Goal: Information Seeking & Learning: Check status

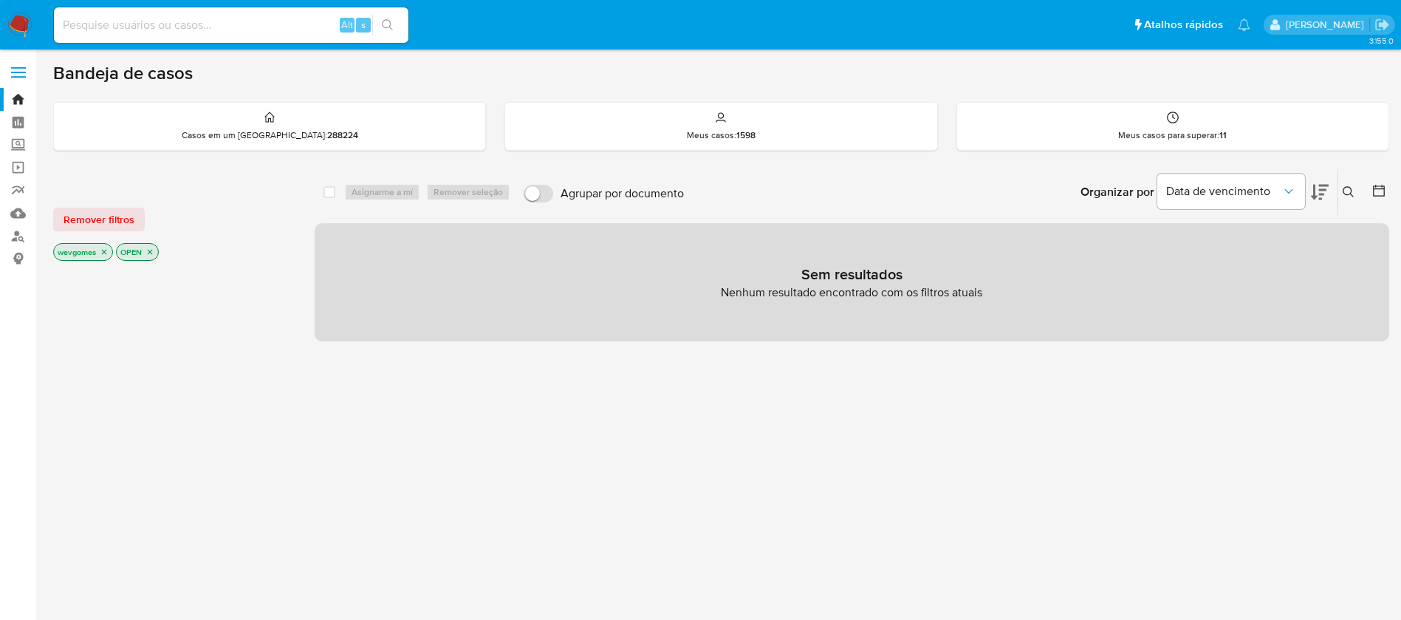
click at [14, 20] on img at bounding box center [19, 25] width 25 height 25
click at [151, 253] on icon "close-filter" at bounding box center [149, 251] width 9 height 9
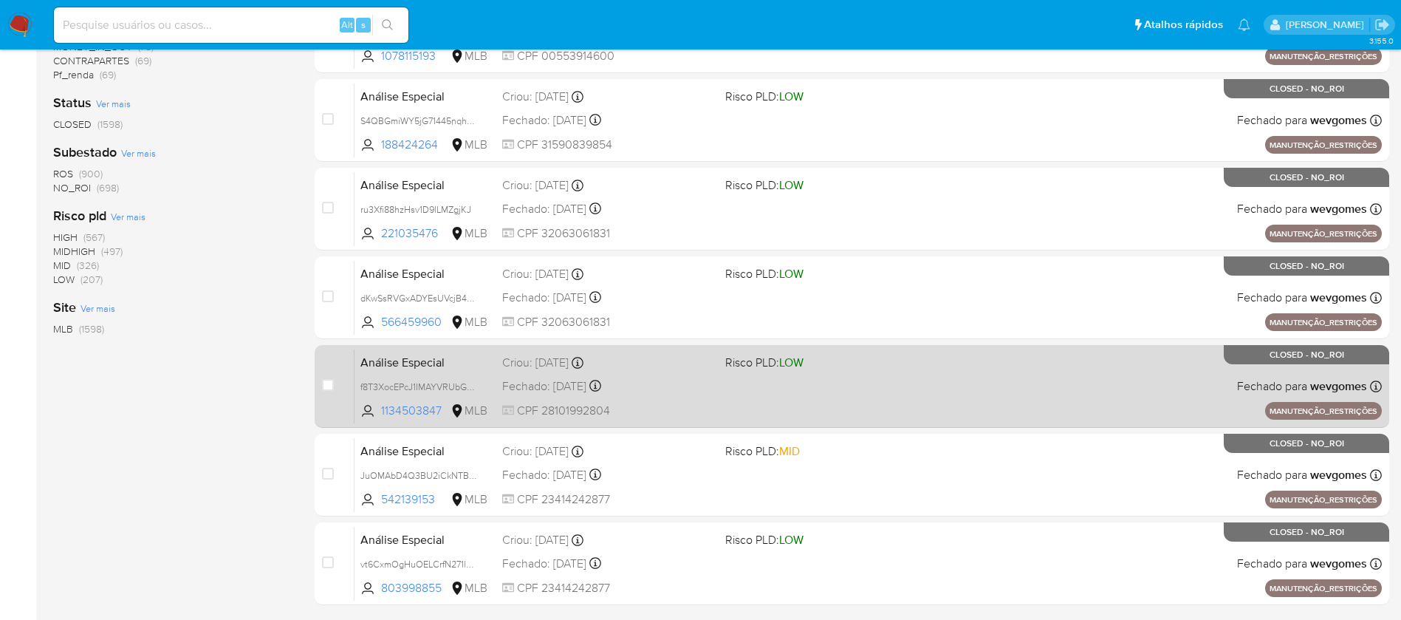
scroll to position [548, 0]
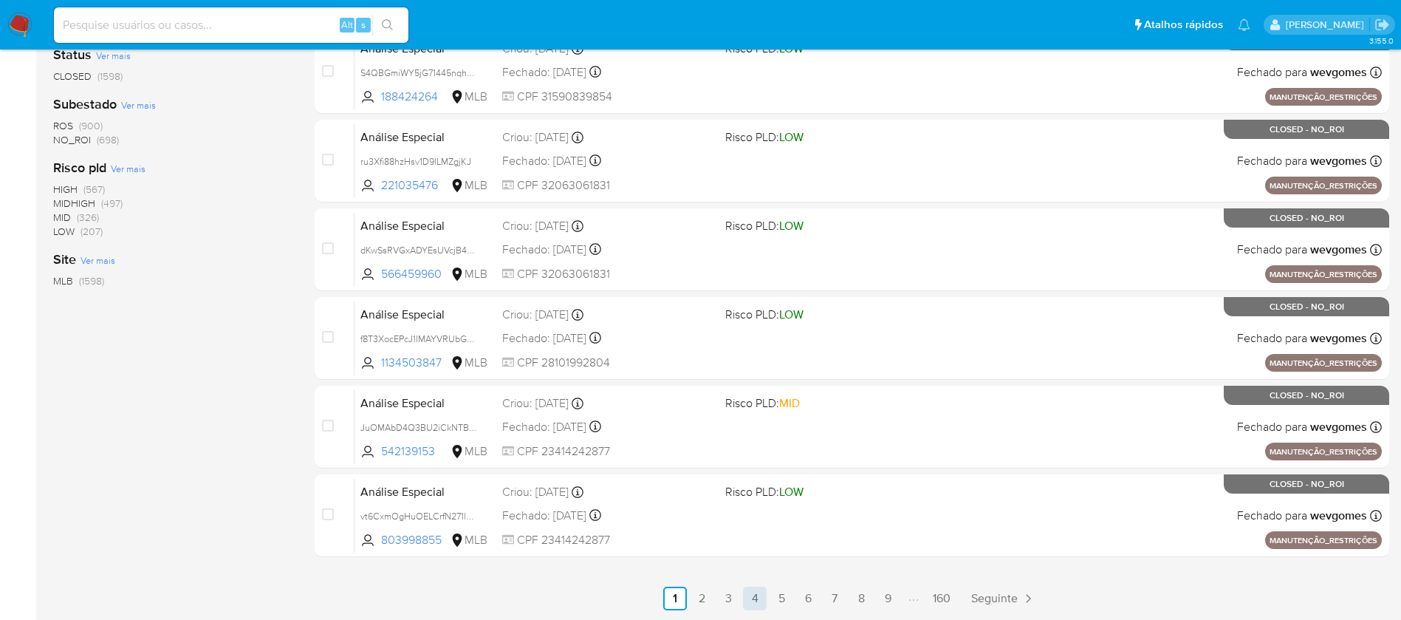
click at [761, 600] on link "4" at bounding box center [755, 598] width 24 height 24
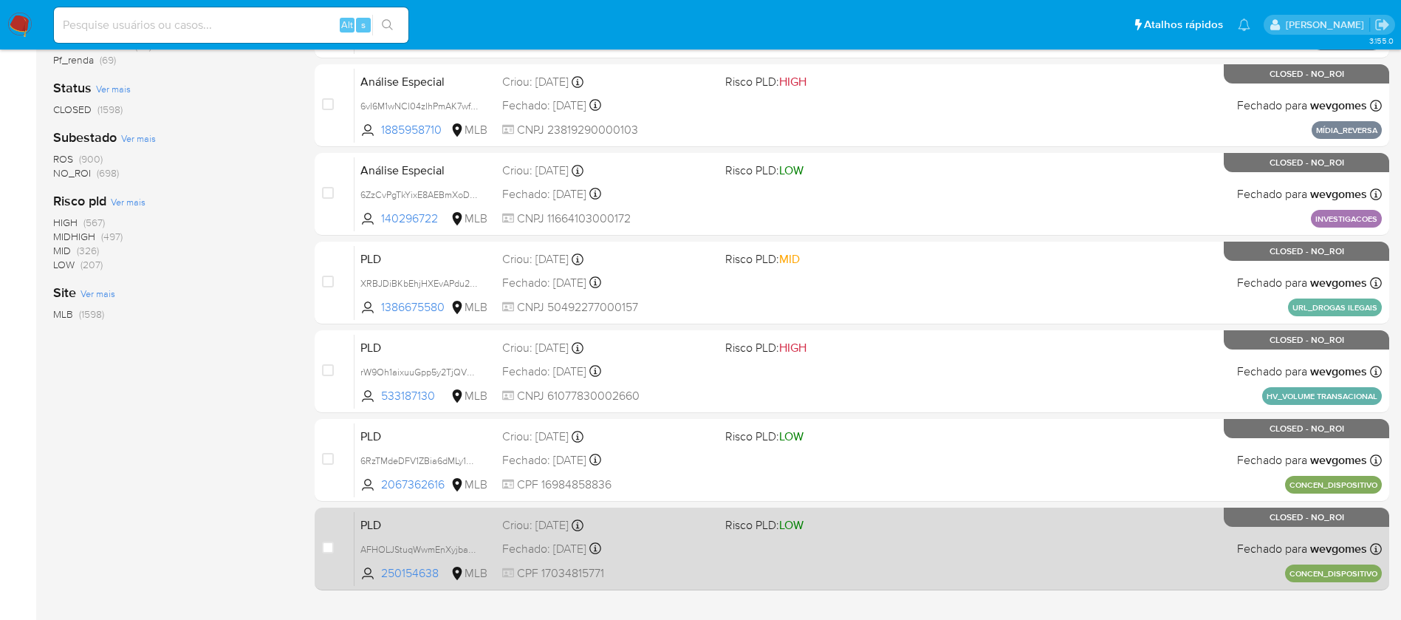
scroll to position [548, 0]
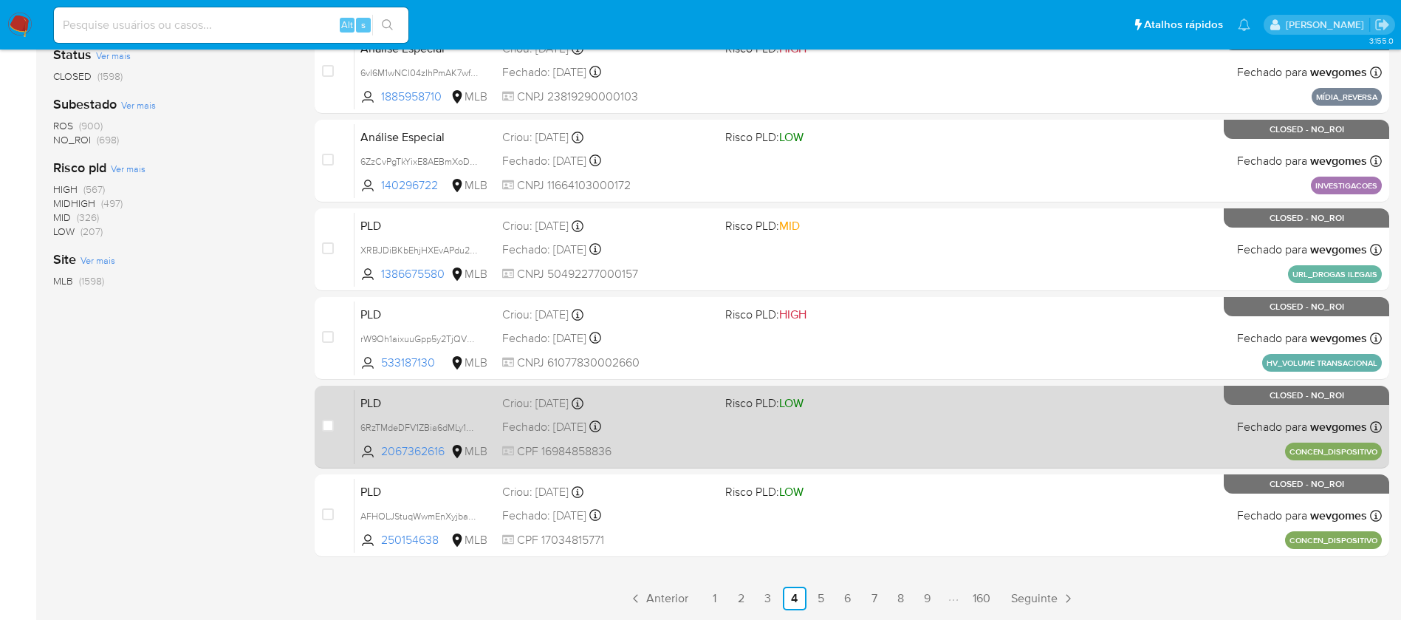
click at [988, 445] on div "PLD 6RzTMdeDFV1ZBia6dMLy1Wzc 2067362616 MLB Risco PLD: LOW Criou: 14/02/2025 Cr…" at bounding box center [867, 426] width 1027 height 75
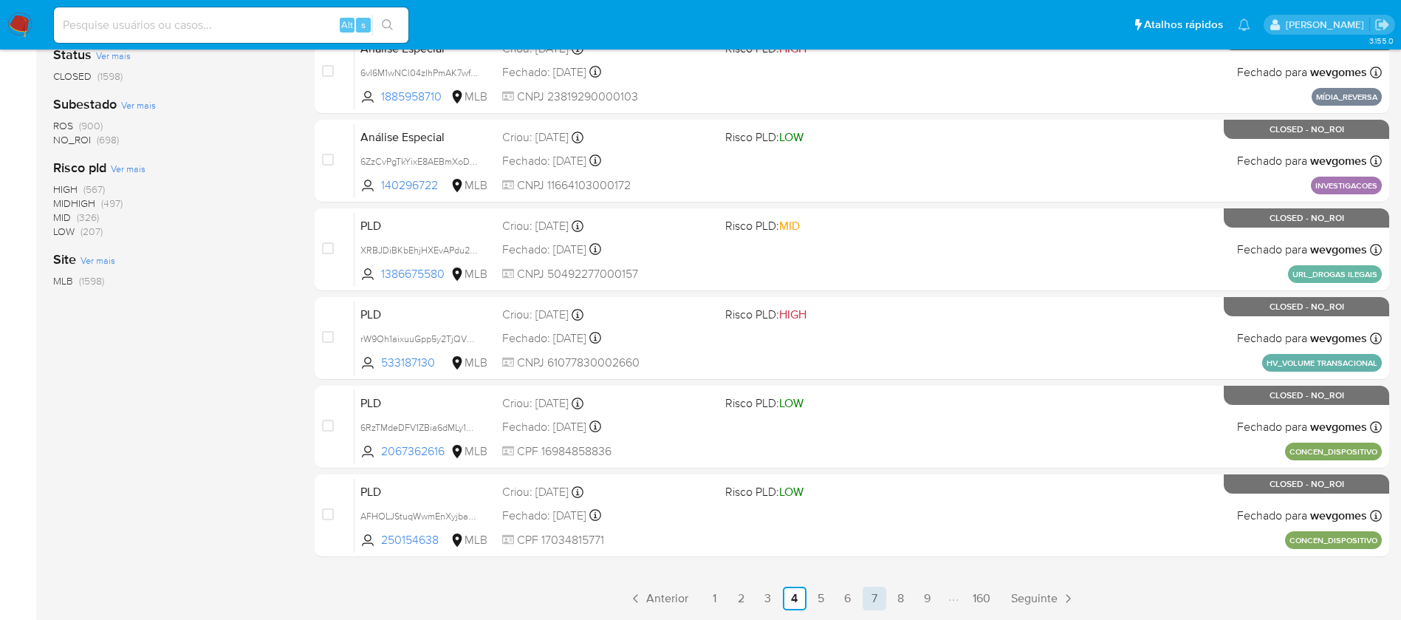
click at [862, 596] on link "7" at bounding box center [874, 598] width 24 height 24
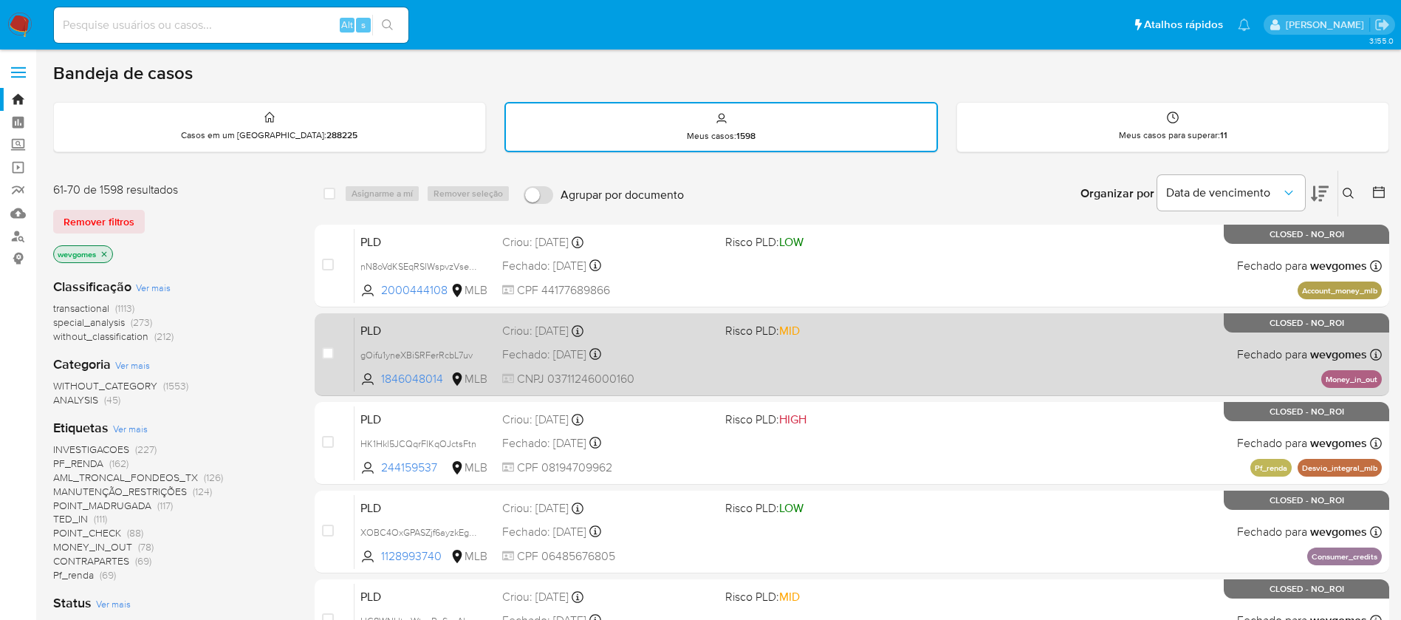
click at [878, 362] on div "PLD gOifu1yneXBiSRFerRcbL7uv 1846048014 MLB Risco PLD: MID Criou: 12/01/2025 Cr…" at bounding box center [867, 354] width 1027 height 75
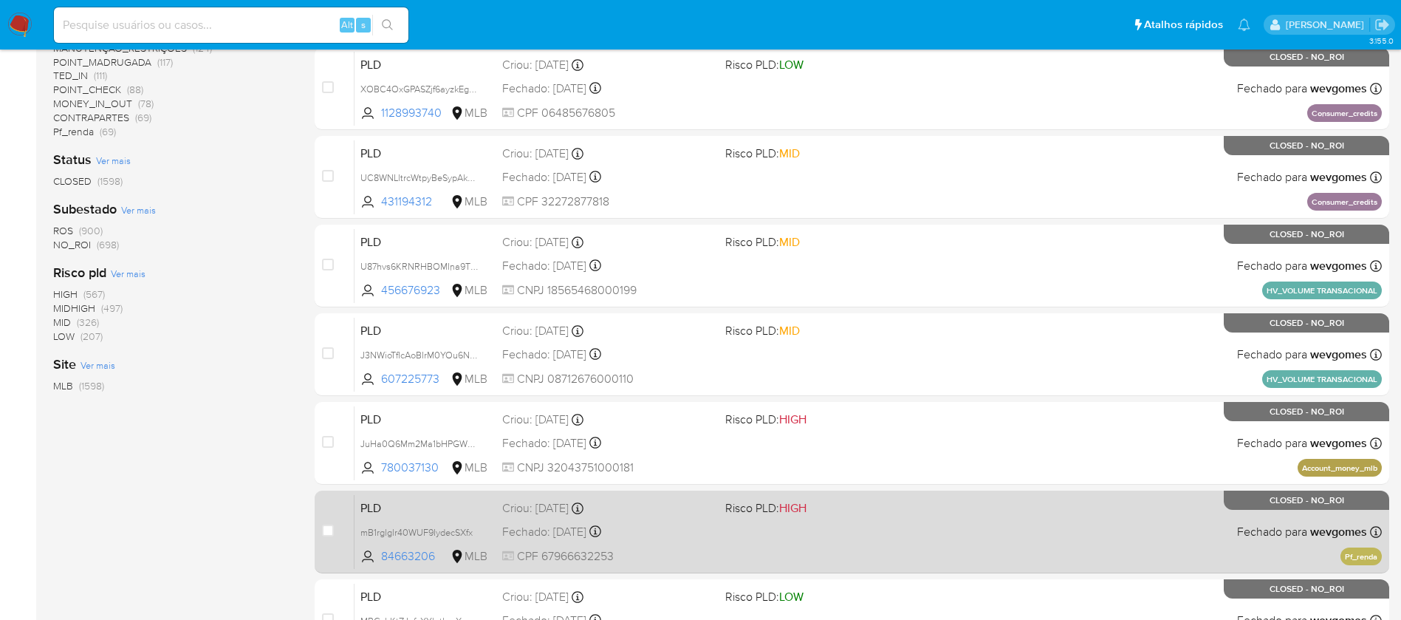
scroll to position [548, 0]
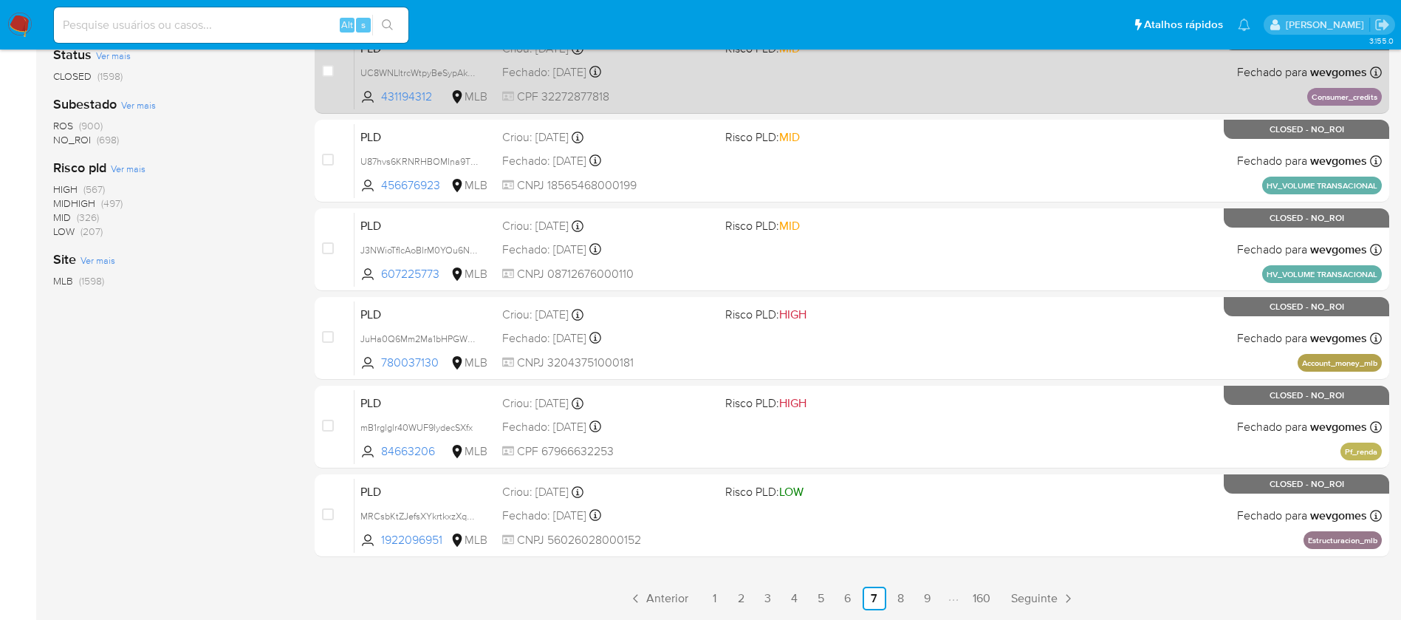
click at [771, 600] on link "3" at bounding box center [768, 598] width 24 height 24
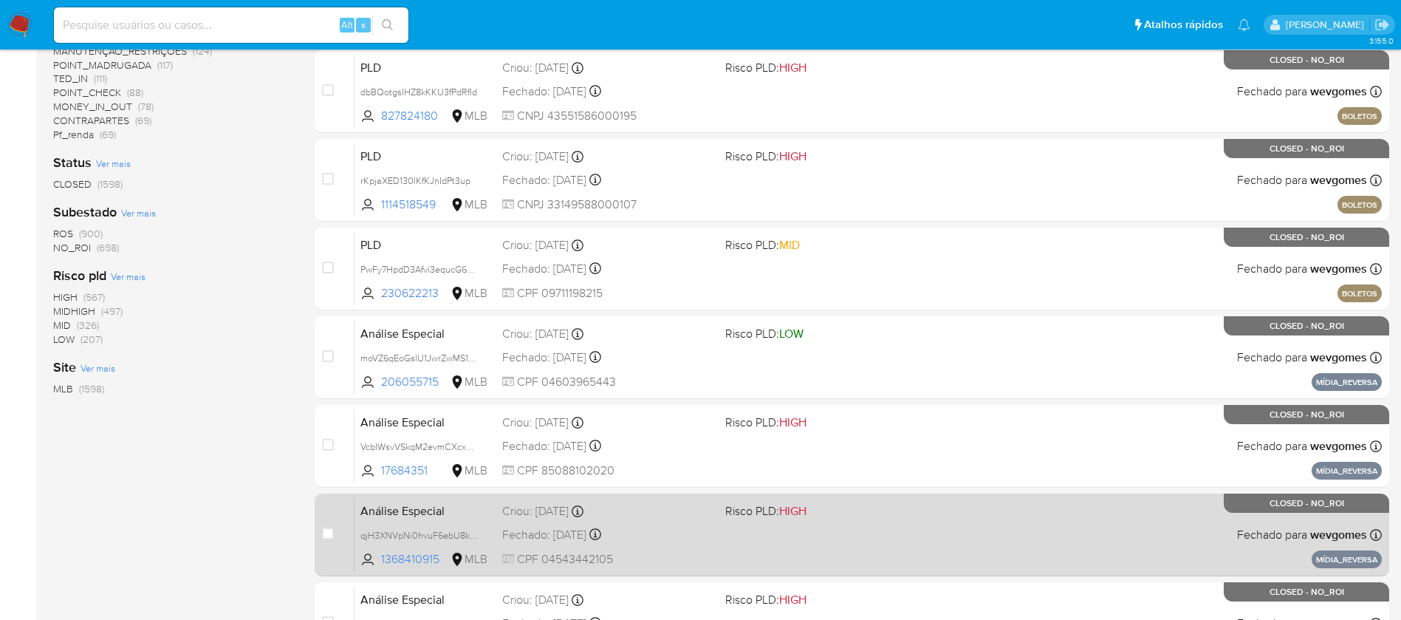
scroll to position [443, 0]
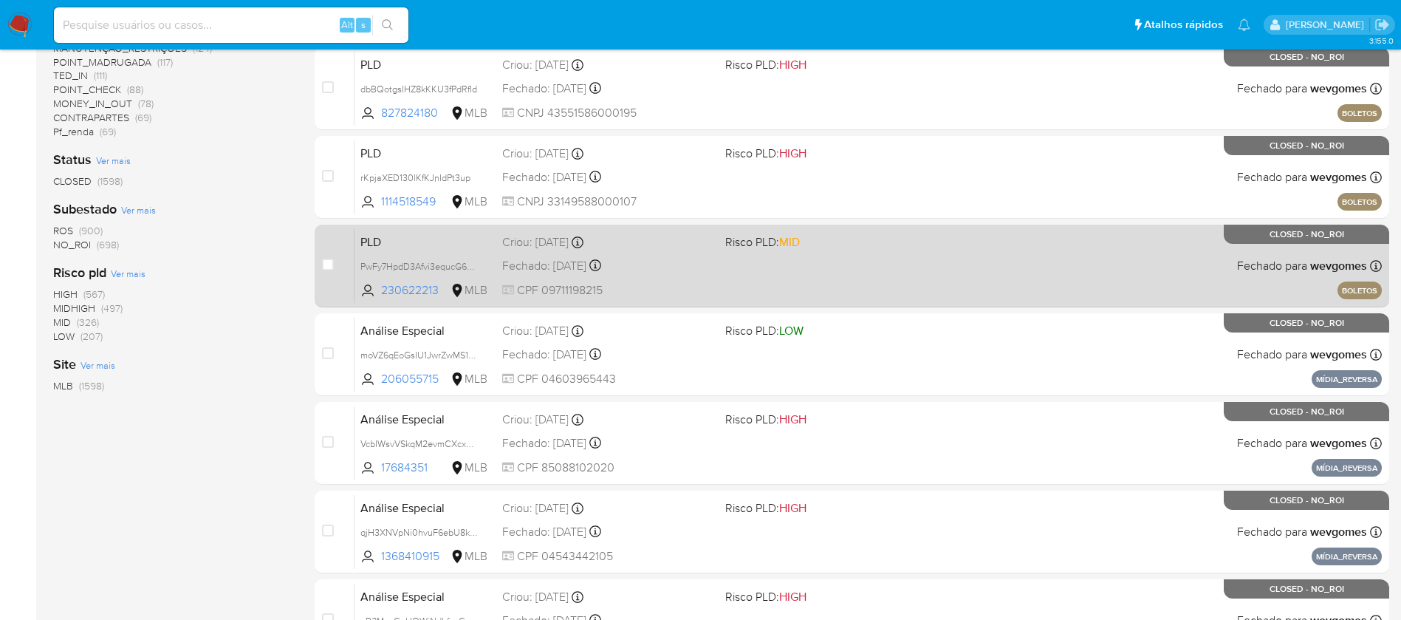
click at [958, 247] on div "PLD PwFy7HpdD3Afvi3equcG60O4 230622213 MLB Risco PLD: MID Criou: 14/04/2025 Cri…" at bounding box center [867, 265] width 1027 height 75
click at [805, 269] on div "PLD PwFy7HpdD3Afvi3equcG60O4 230622213 MLB Risco PLD: MID Criou: 14/04/2025 Cri…" at bounding box center [867, 265] width 1027 height 75
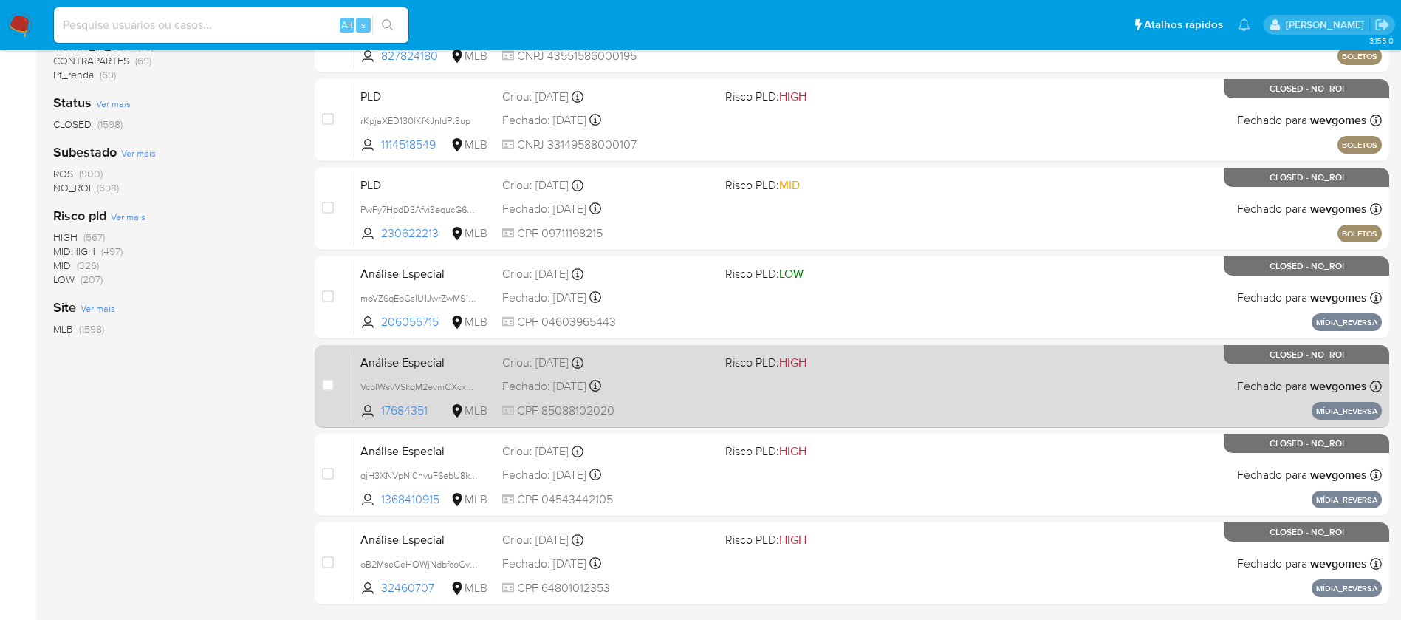
scroll to position [548, 0]
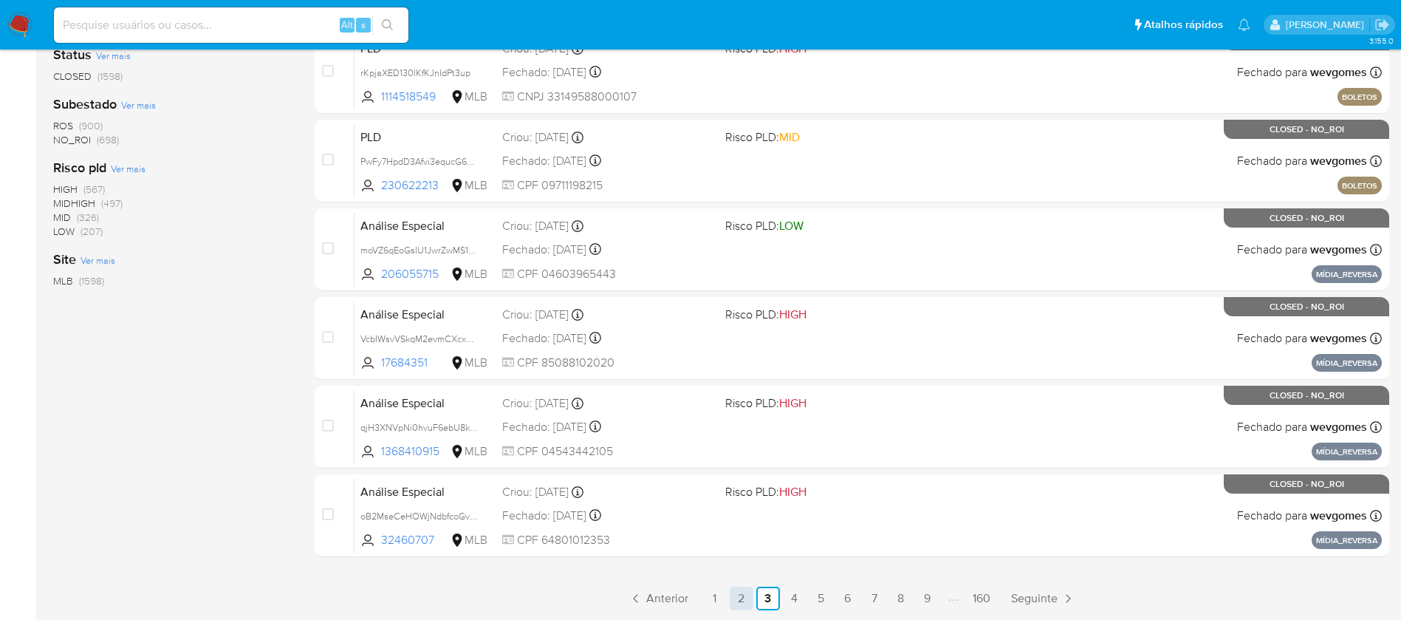
click at [741, 603] on link "2" at bounding box center [742, 598] width 24 height 24
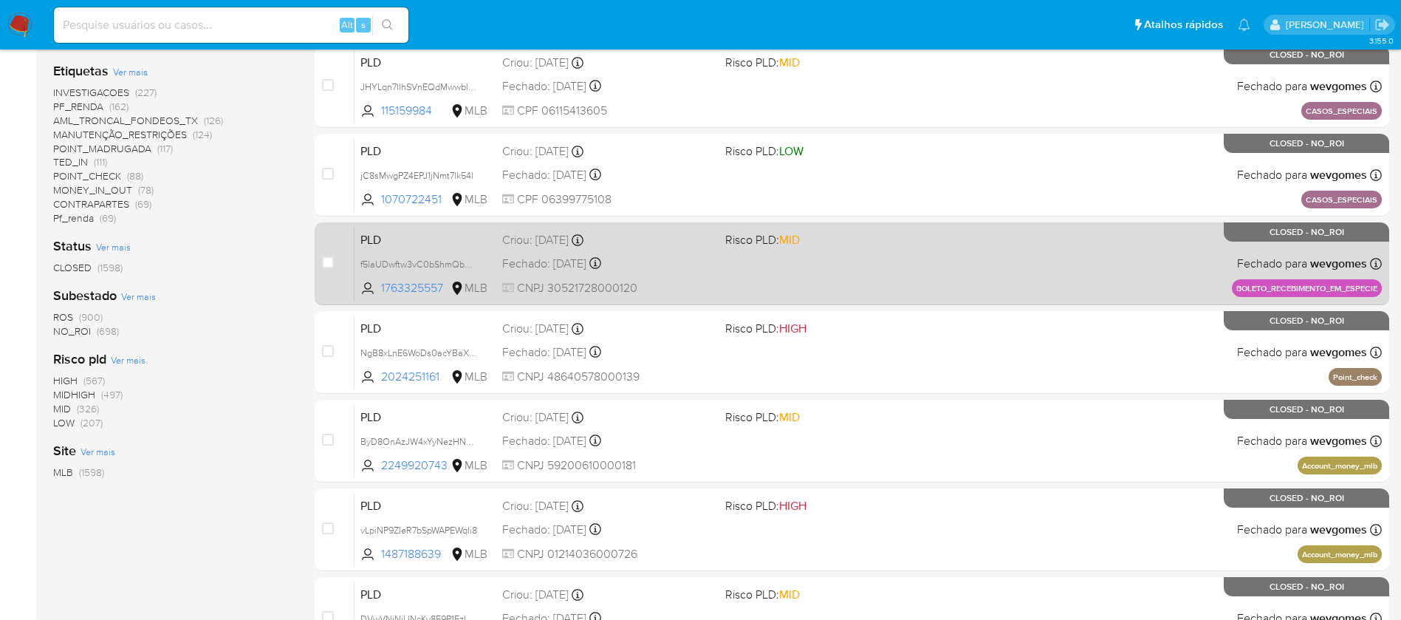
scroll to position [548, 0]
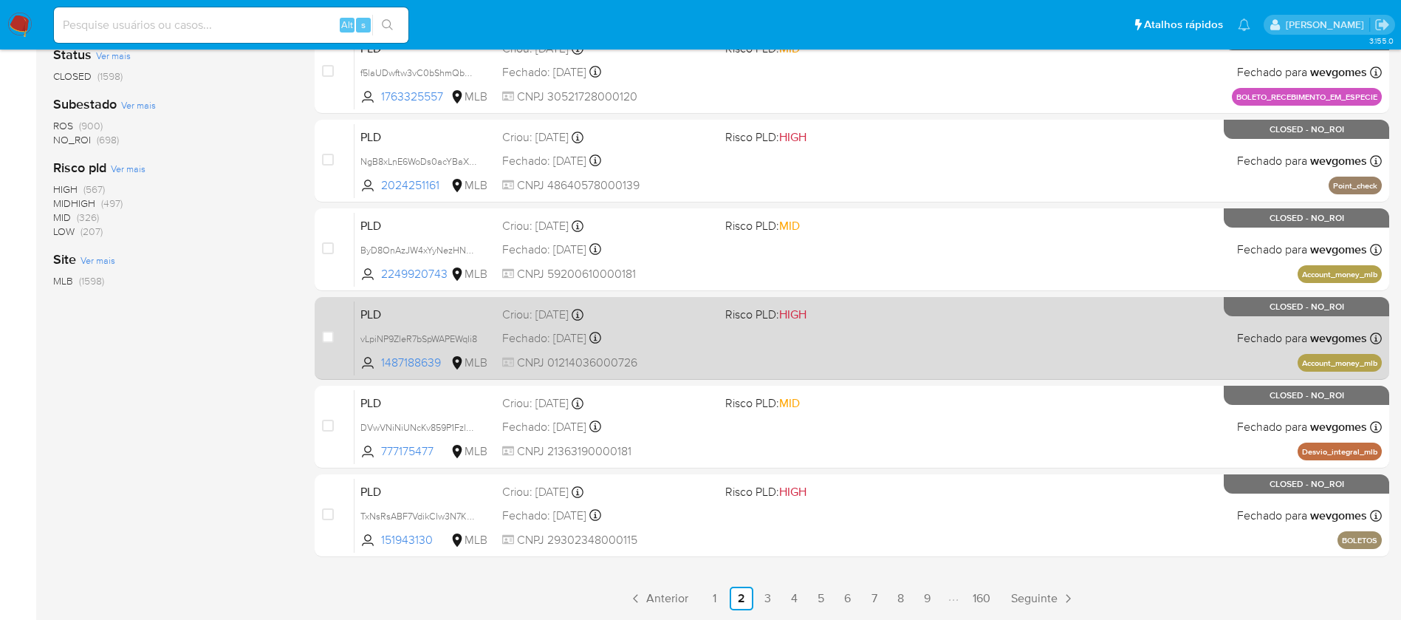
click at [802, 366] on div "PLD vLpiNP9ZleR7bSpWAPEWqIi8 1487188639 MLB Risco PLD: HIGH Criou: 12/06/2025 C…" at bounding box center [867, 338] width 1027 height 75
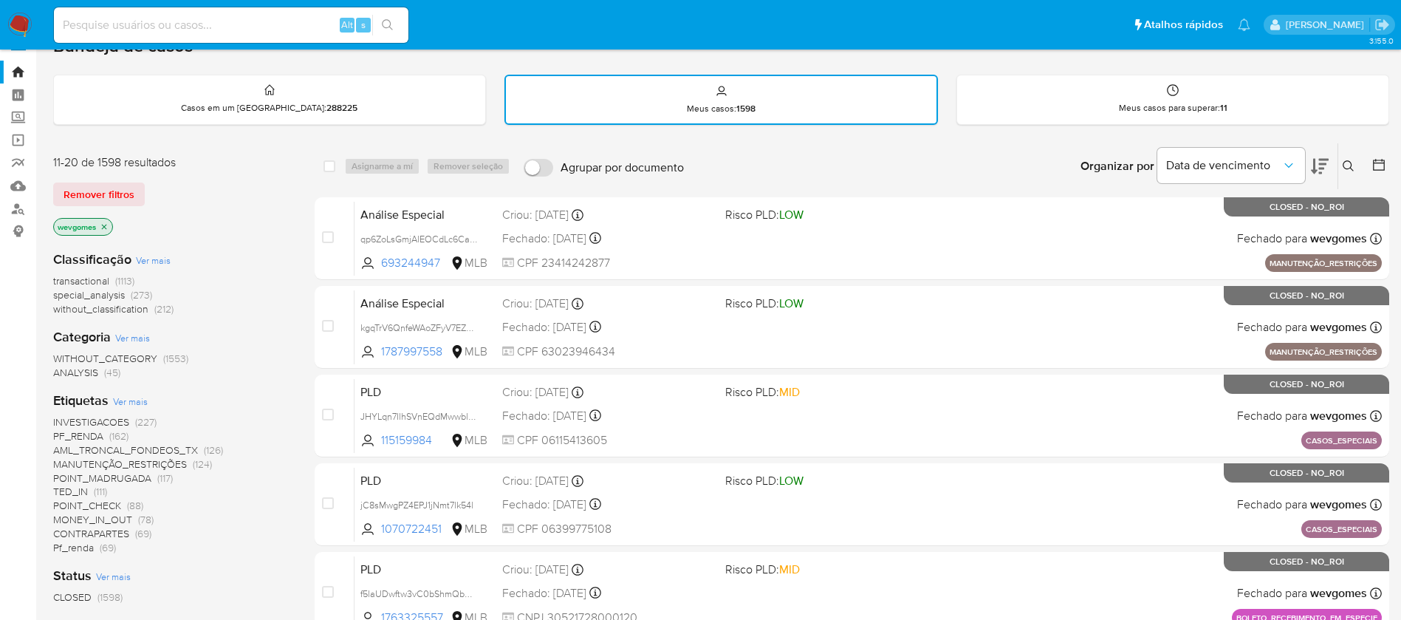
scroll to position [0, 0]
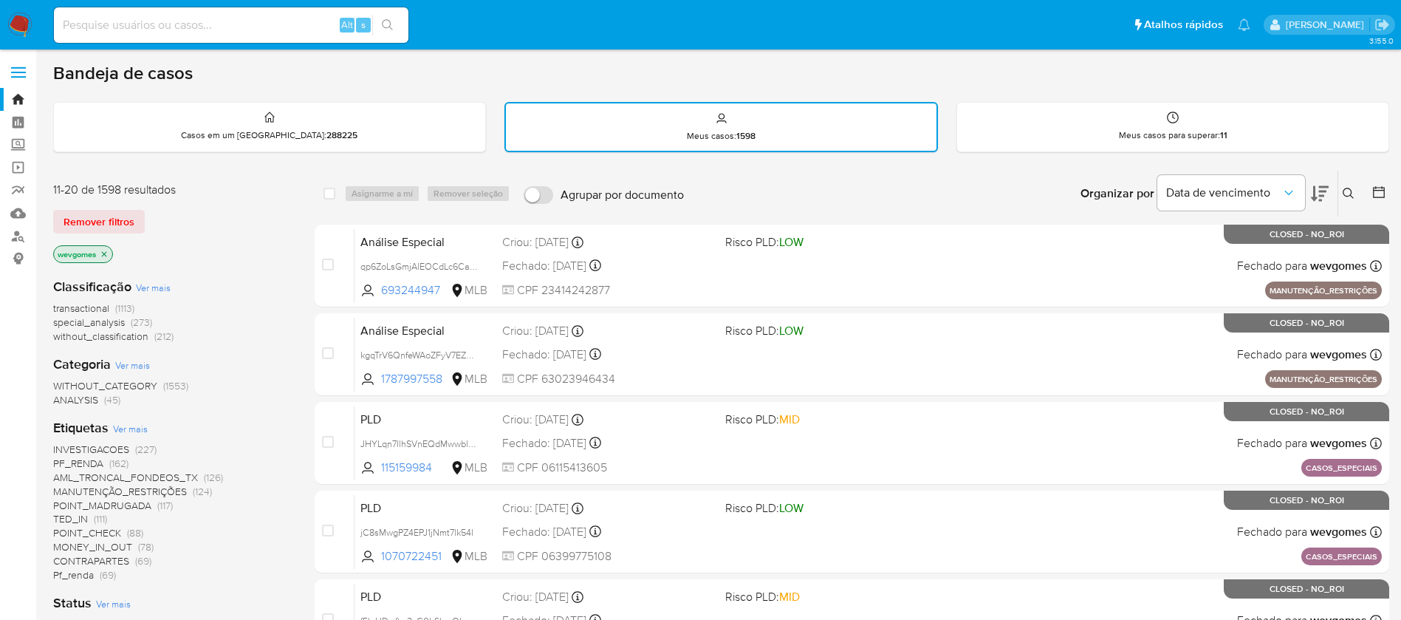
click at [106, 253] on icon "close-filter" at bounding box center [104, 254] width 9 height 9
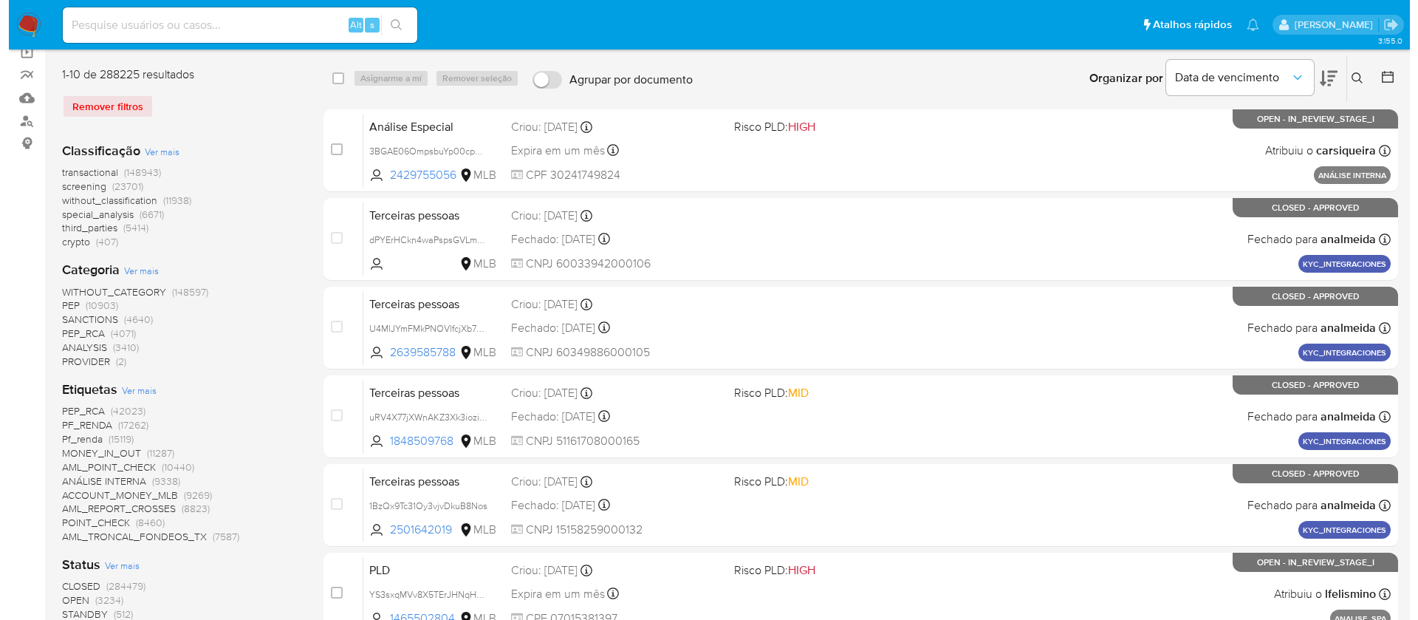
scroll to position [148, 0]
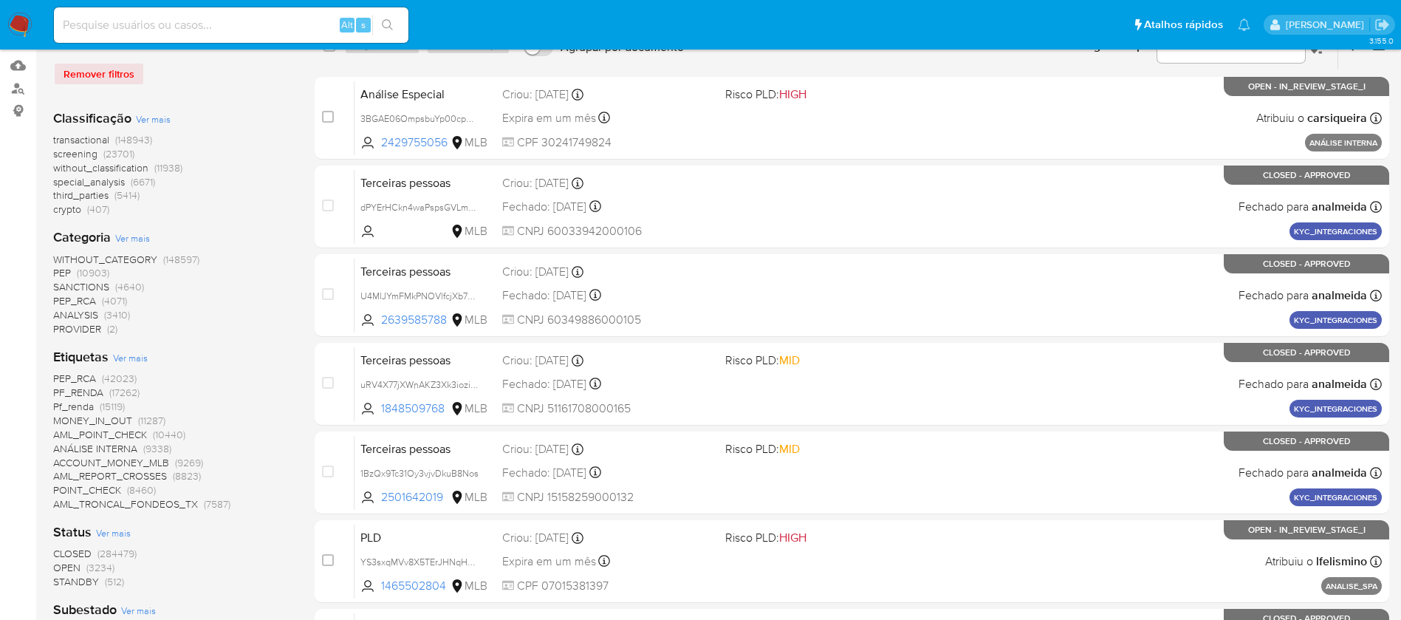
click at [134, 356] on span "Ver mais" at bounding box center [130, 357] width 35 height 13
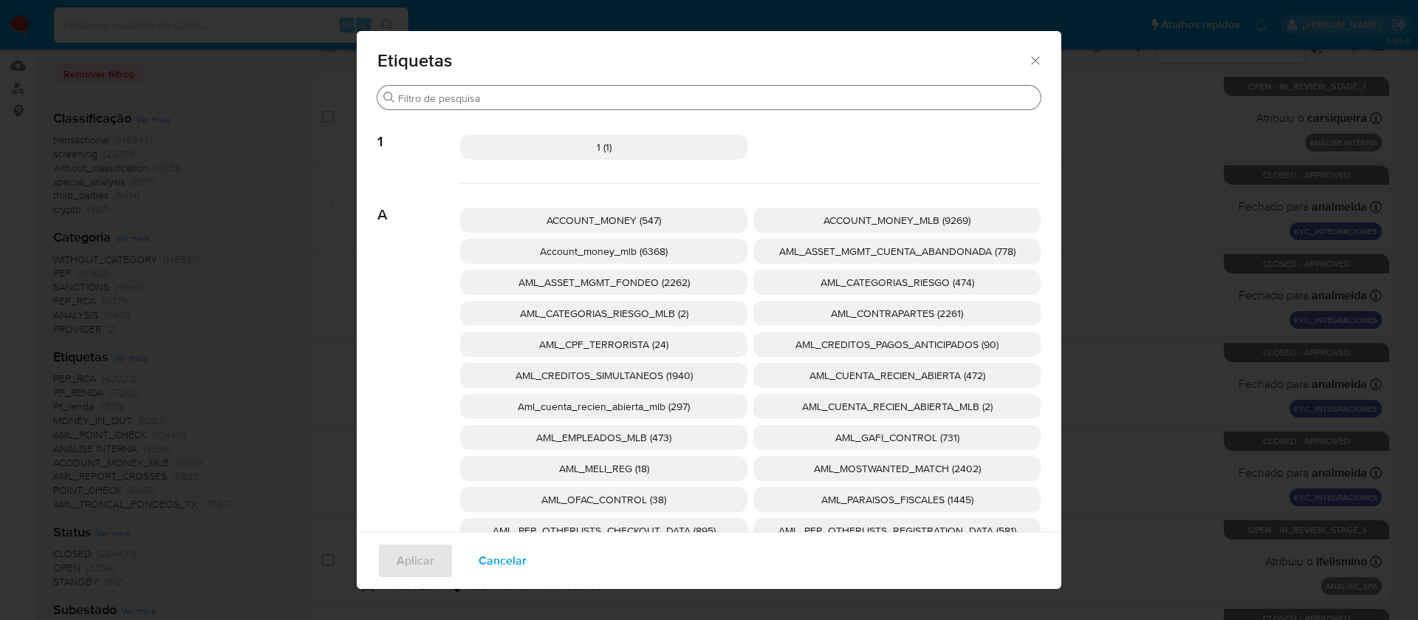
click at [513, 103] on input "Procurar" at bounding box center [716, 98] width 637 height 13
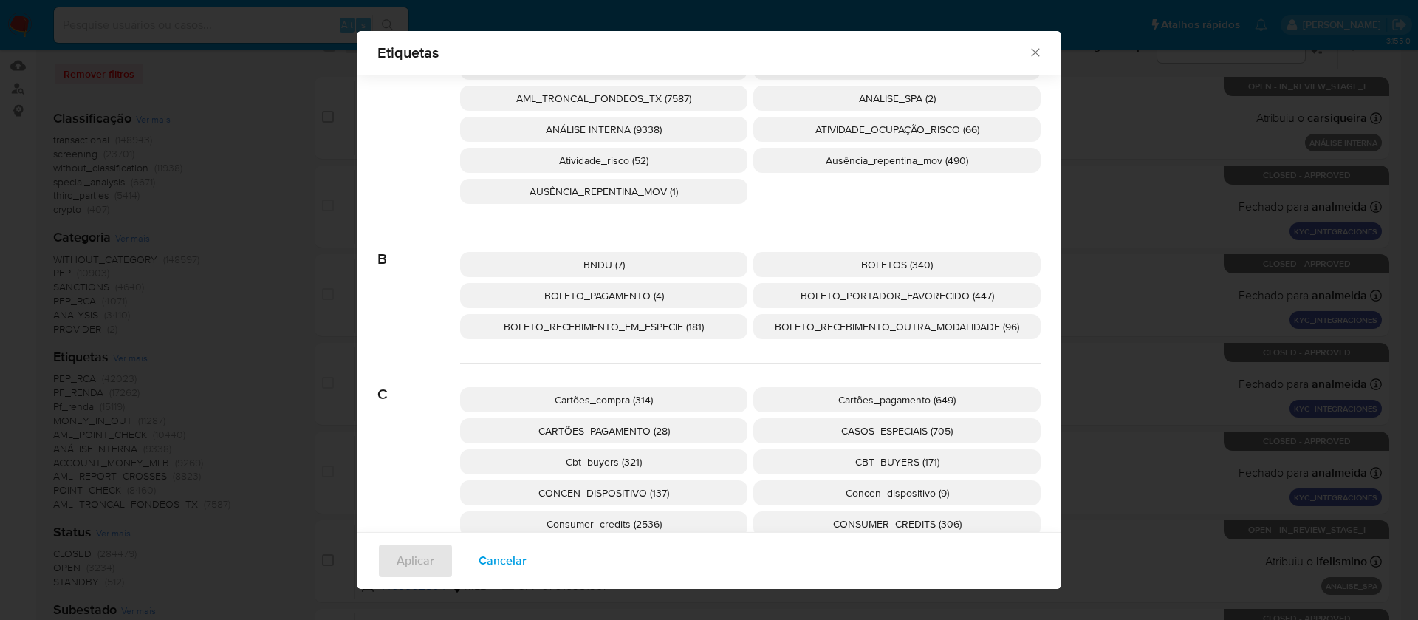
scroll to position [876, 0]
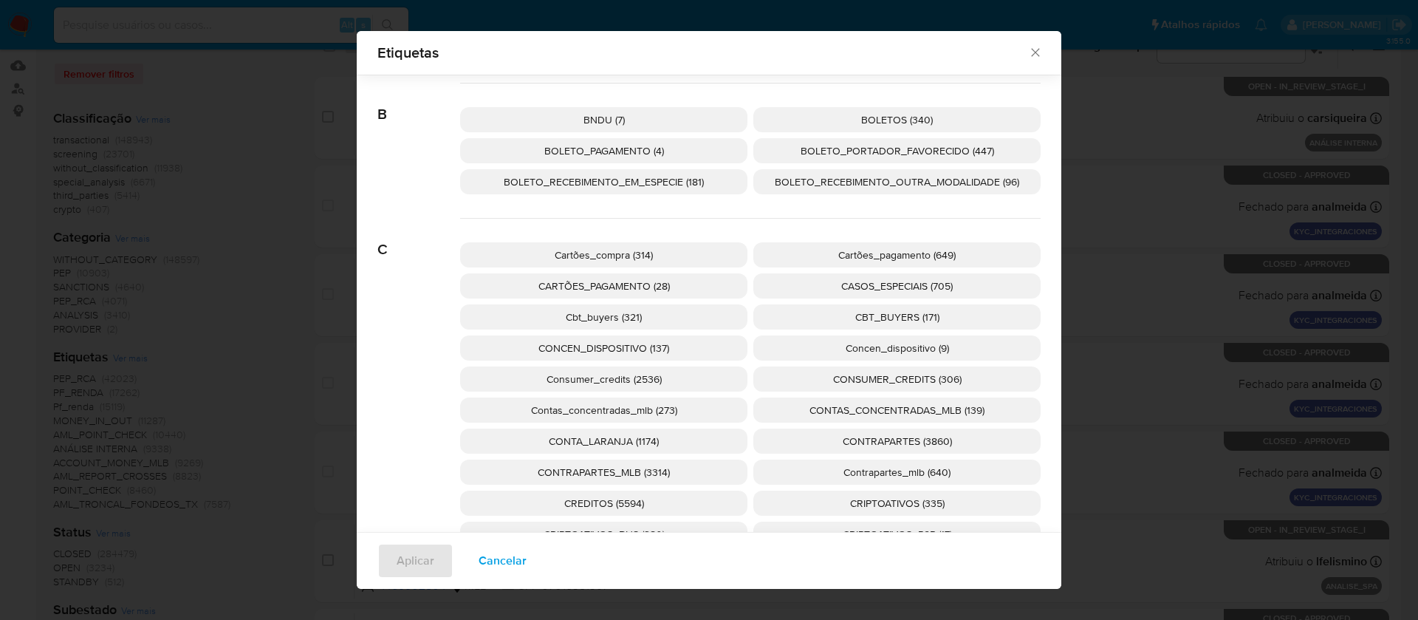
click at [659, 190] on p "BOLETO_RECEBIMENTO_EM_ESPECIE (181)" at bounding box center [603, 181] width 287 height 25
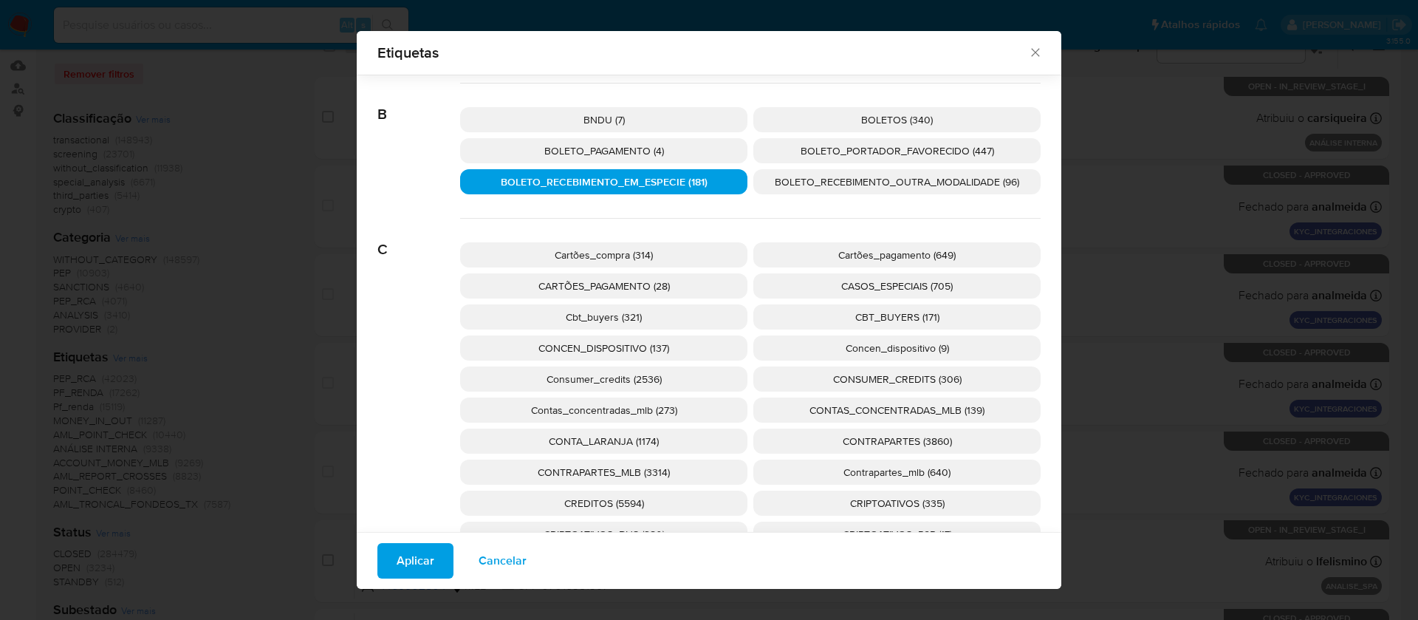
click at [397, 558] on span "Aplicar" at bounding box center [416, 560] width 38 height 32
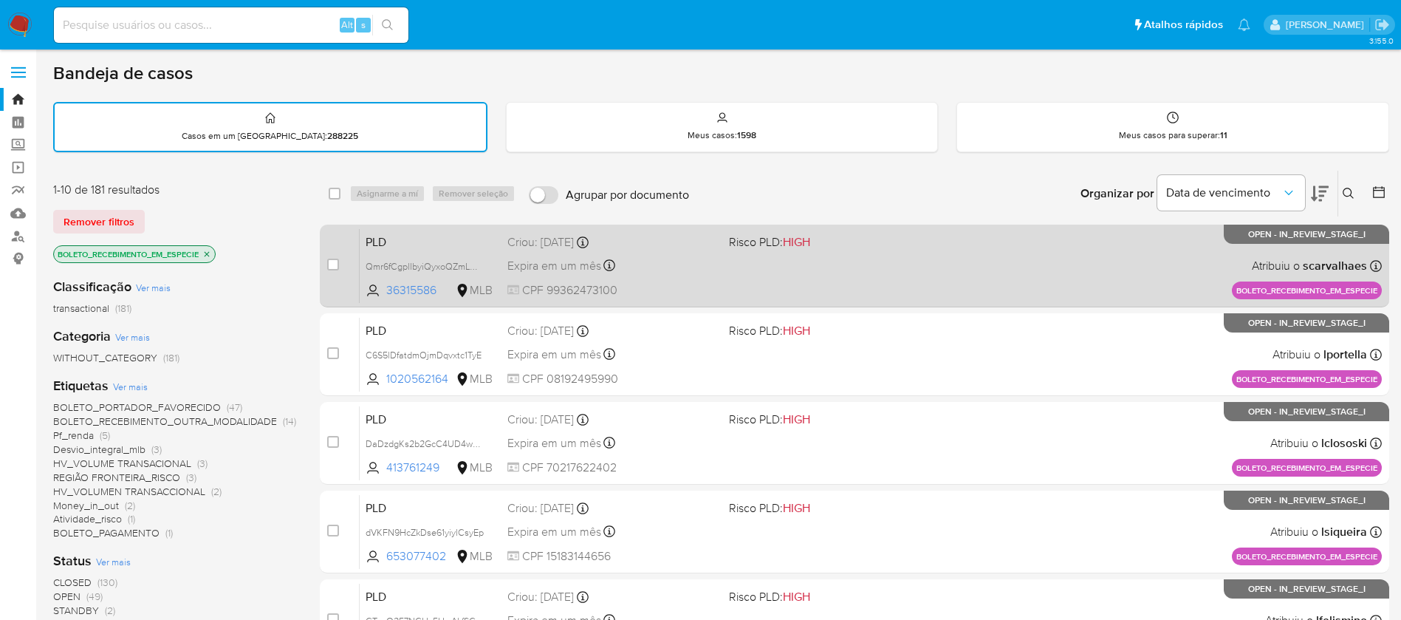
click at [768, 272] on div "PLD Qmr6fCgpllbyiQyxoQZmLMRK 36315586 MLB Risco PLD: HIGH Criou: 14/08/2025 Cri…" at bounding box center [871, 265] width 1022 height 75
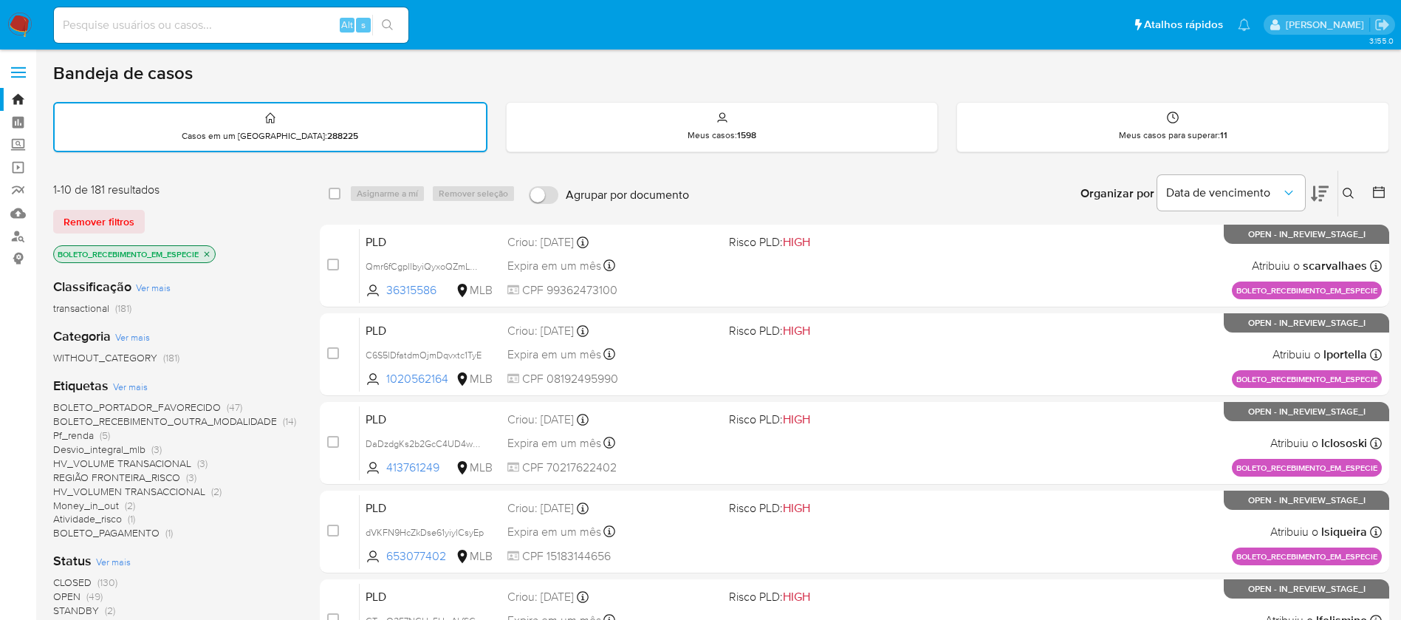
click at [13, 18] on img at bounding box center [19, 25] width 25 height 25
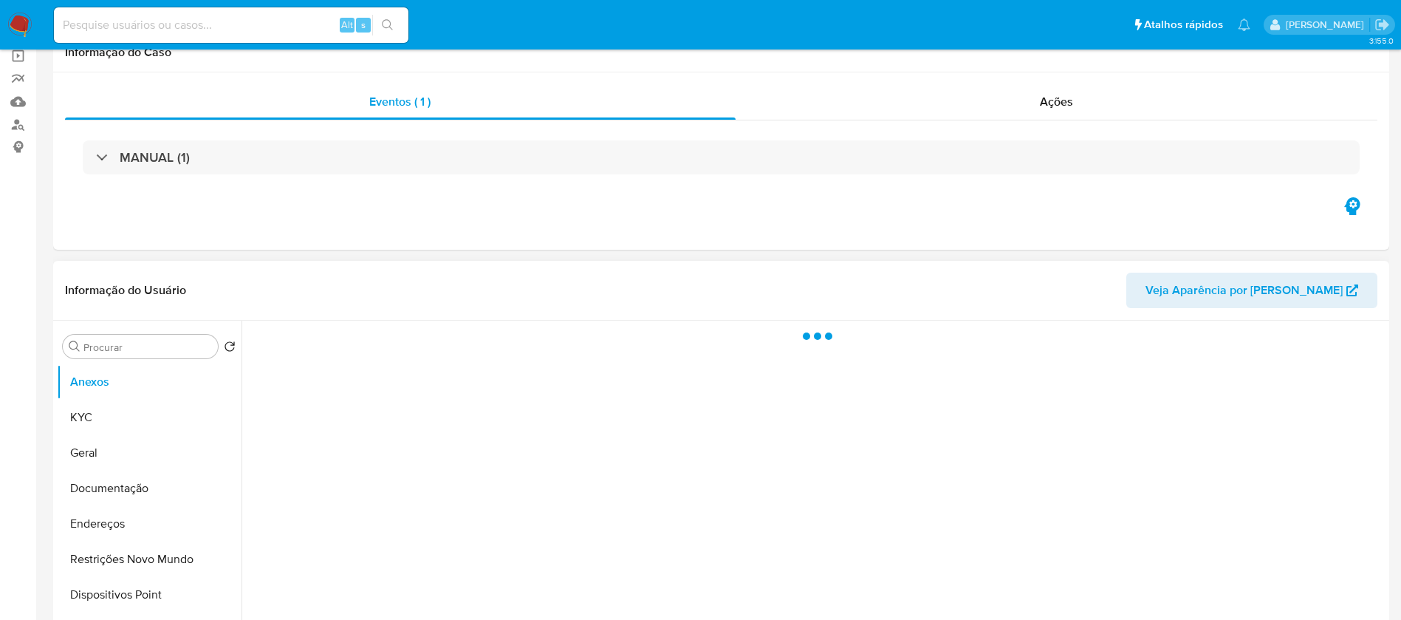
scroll to position [148, 0]
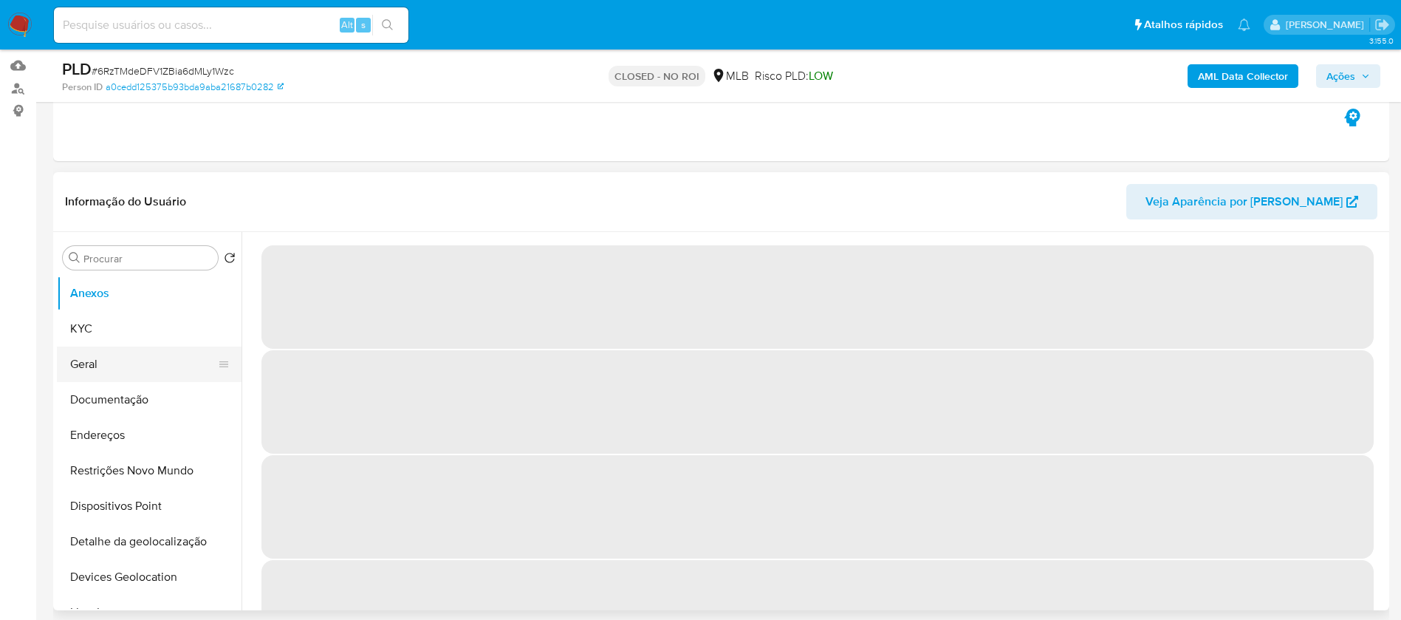
click at [118, 365] on button "Geral" at bounding box center [143, 363] width 173 height 35
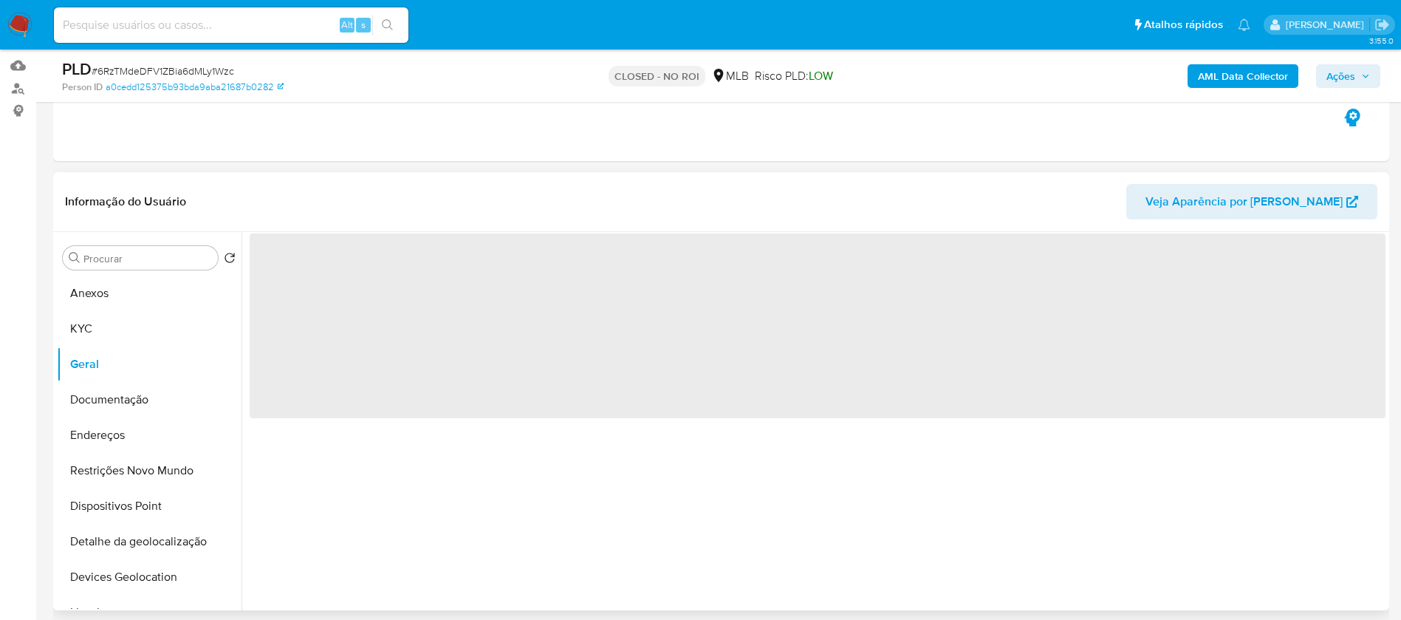
select select "10"
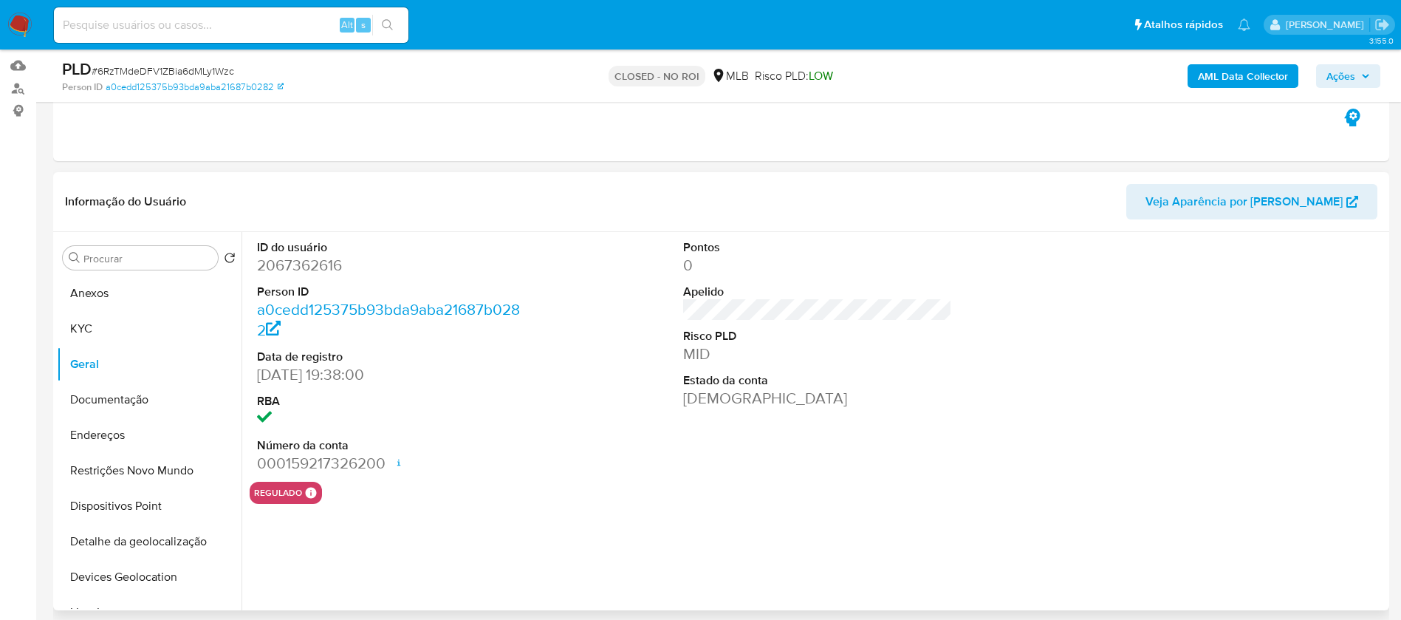
click at [294, 263] on dd "2067362616" at bounding box center [392, 265] width 270 height 21
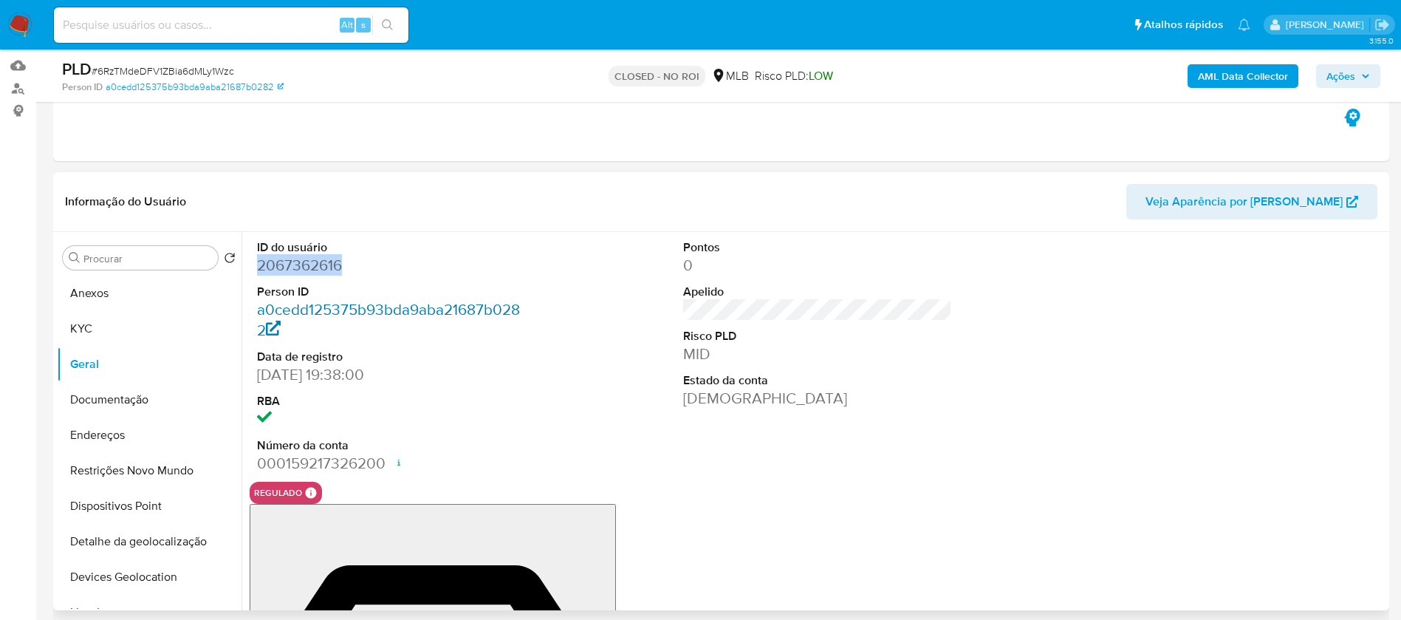
copy dd "2067362616"
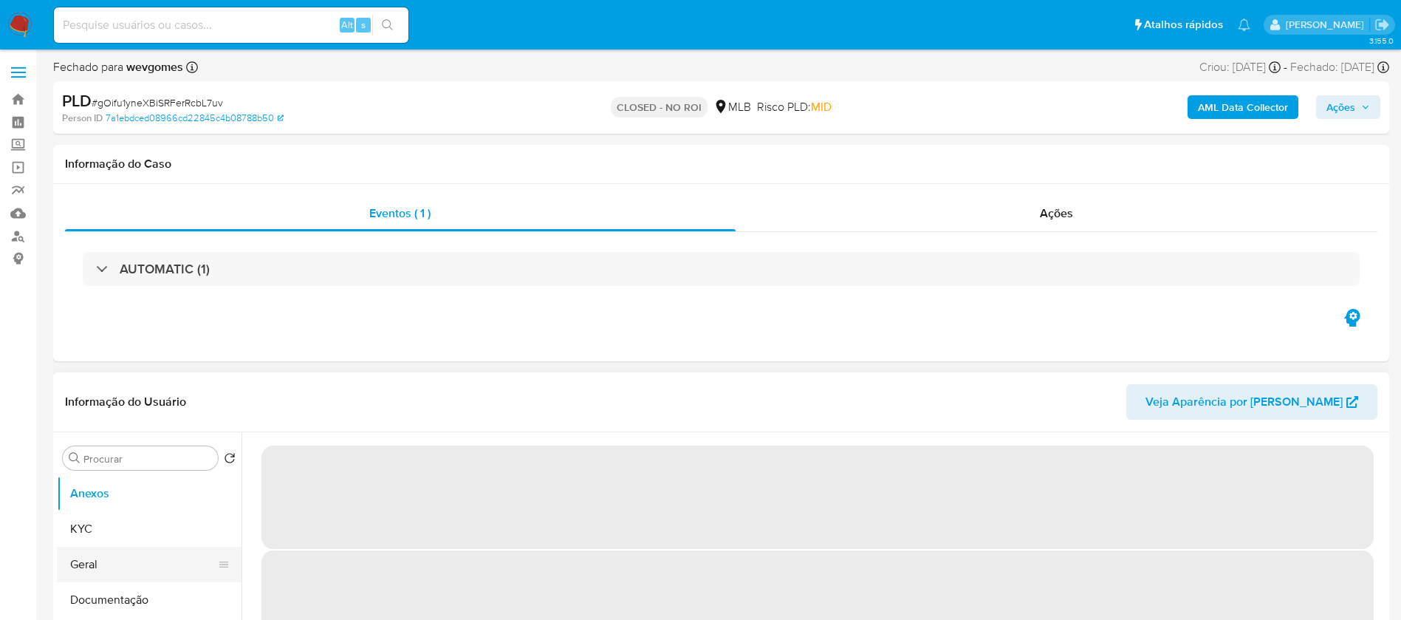
click at [99, 565] on button "Geral" at bounding box center [143, 563] width 173 height 35
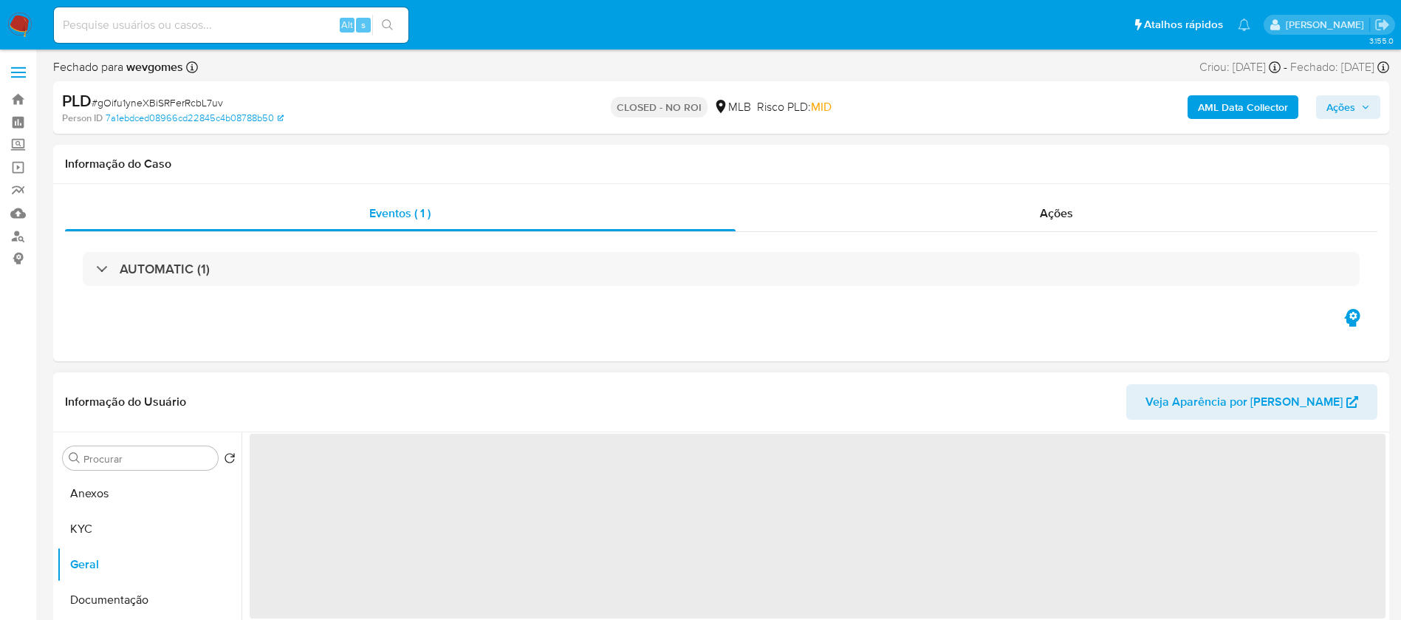
select select "10"
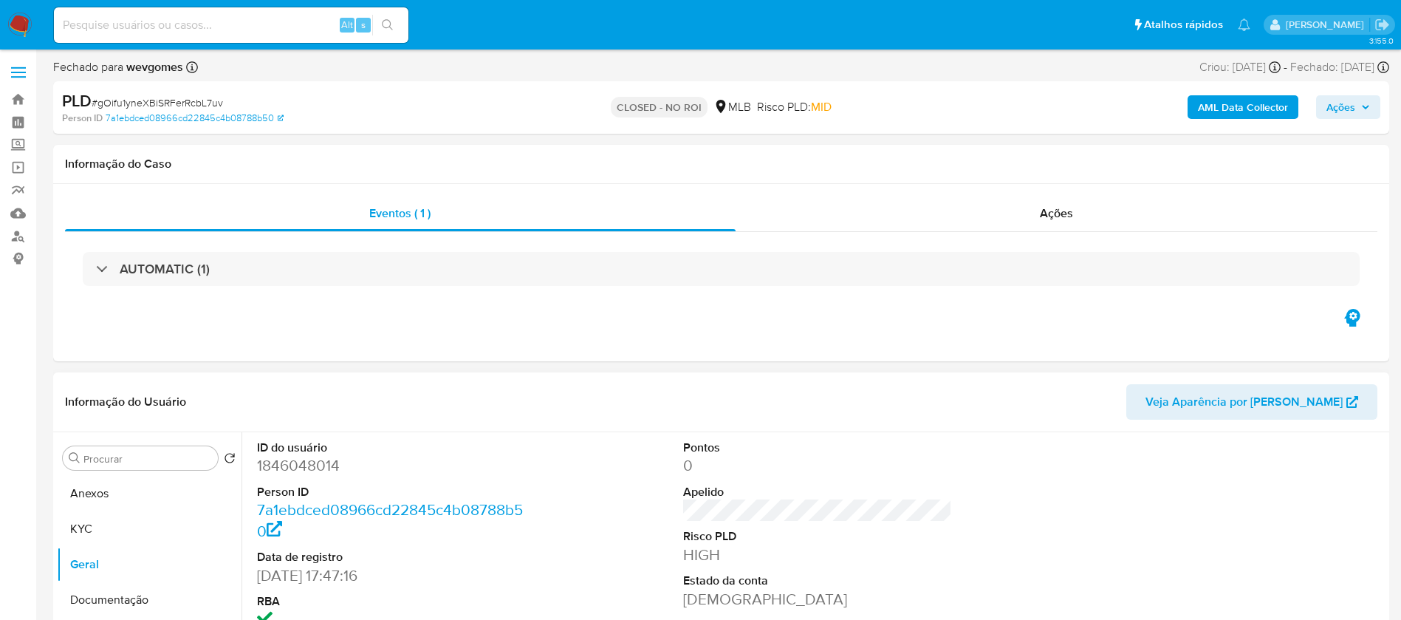
click at [324, 467] on dd "1846048014" at bounding box center [392, 465] width 270 height 21
click at [325, 467] on dd "1846048014" at bounding box center [392, 465] width 270 height 21
copy dd "1846048014"
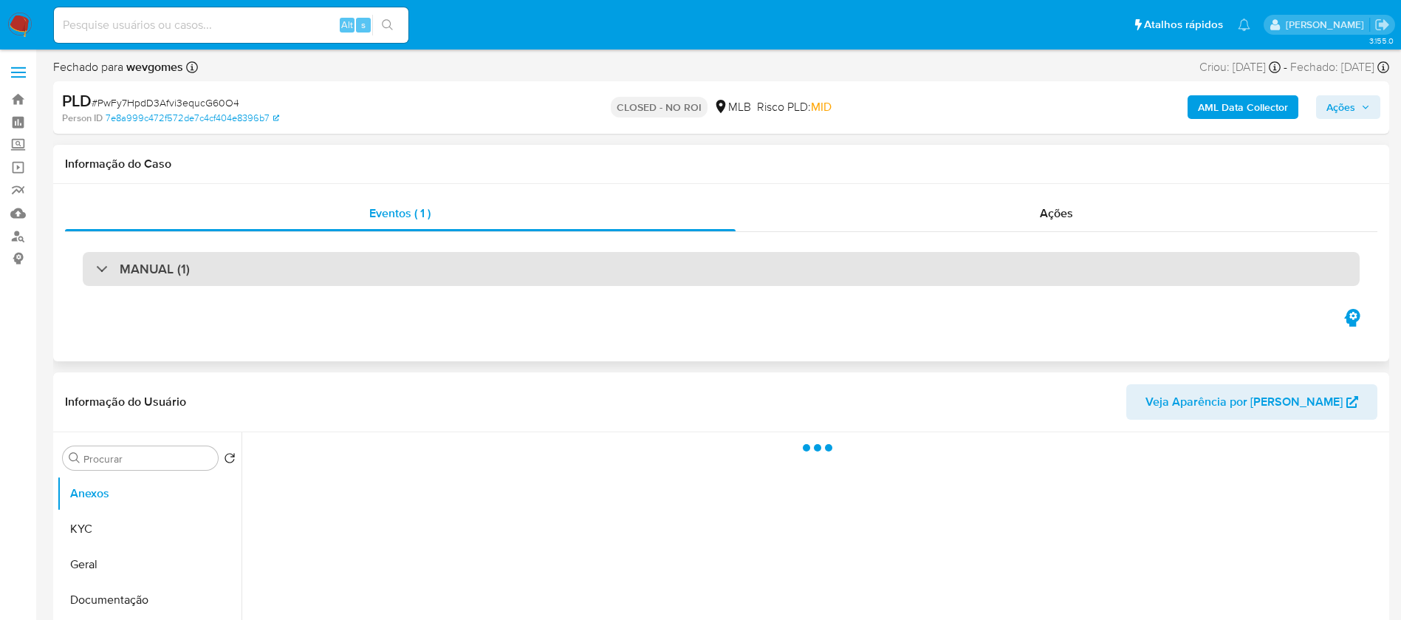
click at [383, 275] on div "MANUAL (1)" at bounding box center [721, 269] width 1277 height 34
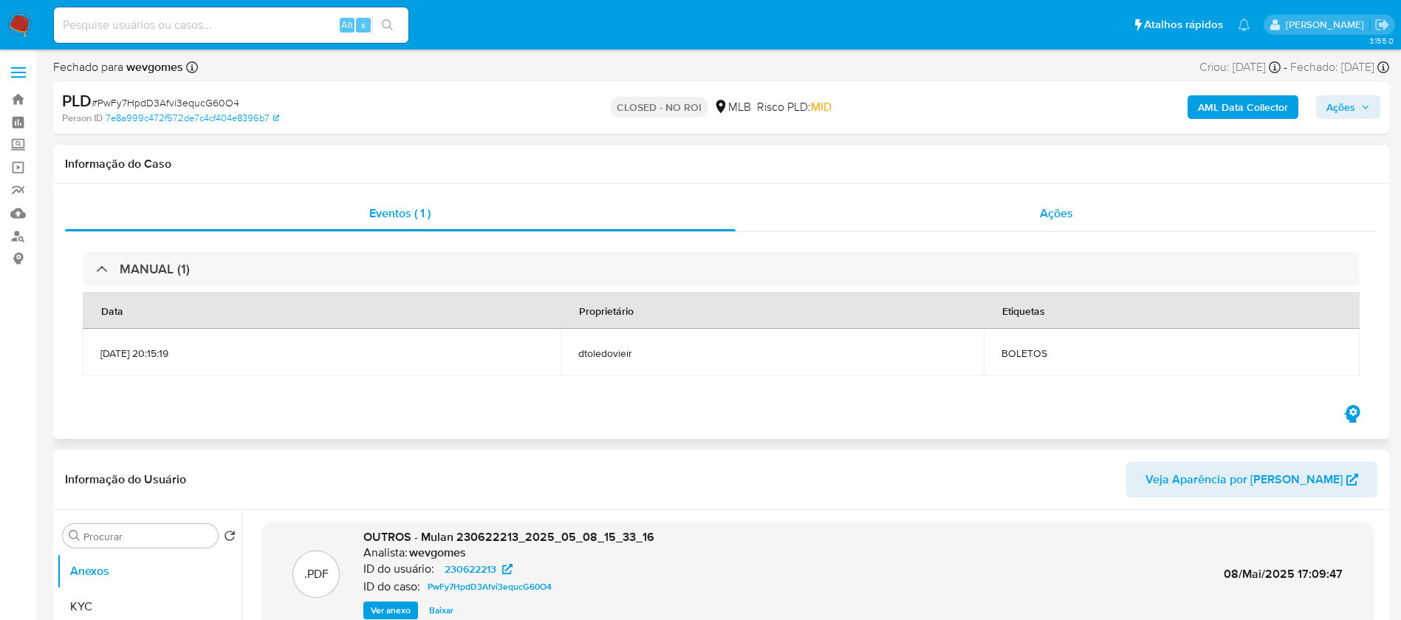
select select "10"
click at [850, 215] on div "Ações" at bounding box center [1056, 213] width 642 height 35
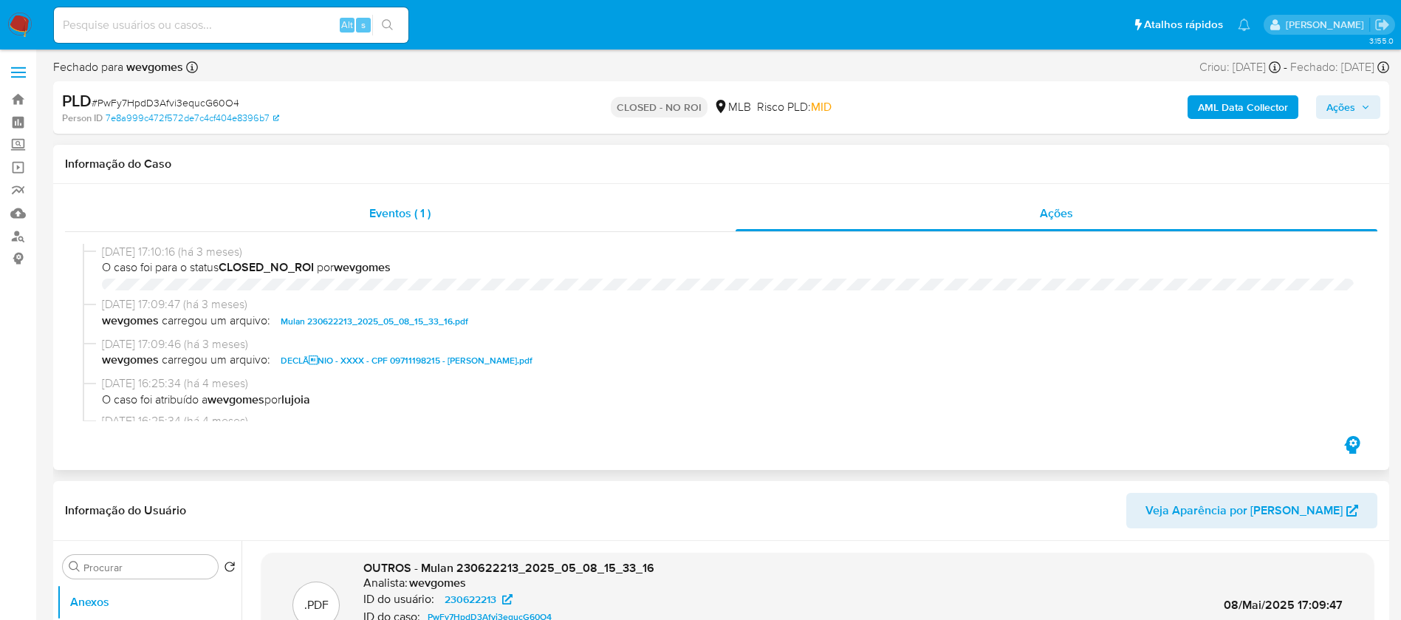
click at [480, 209] on div "Eventos ( 1 )" at bounding box center [400, 213] width 671 height 35
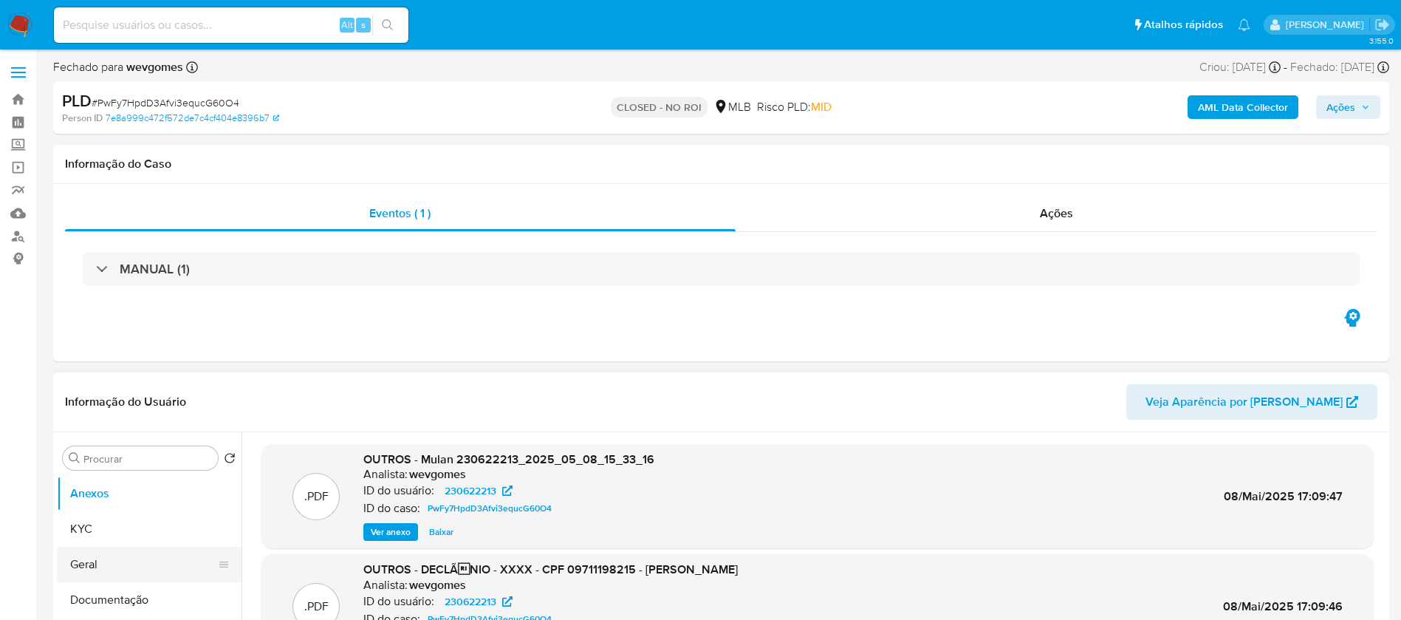
click at [115, 572] on button "Geral" at bounding box center [143, 563] width 173 height 35
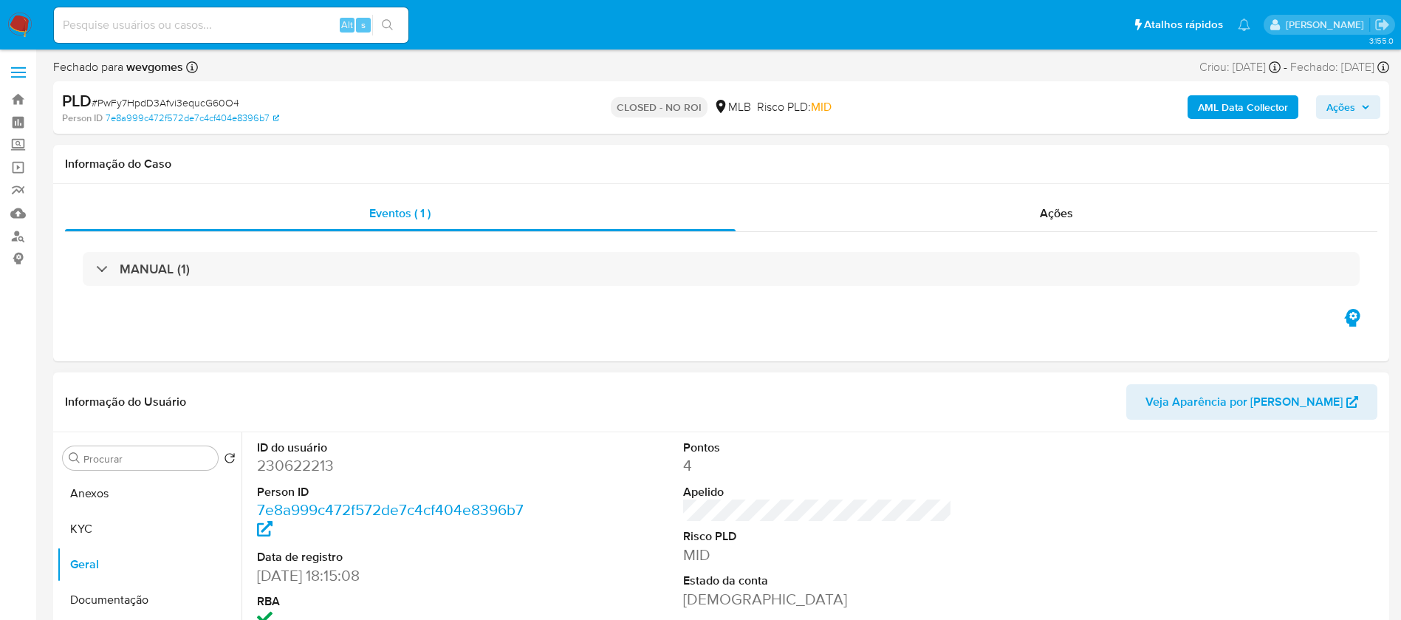
click at [301, 468] on dd "230622213" at bounding box center [392, 465] width 270 height 21
copy dd "230622213"
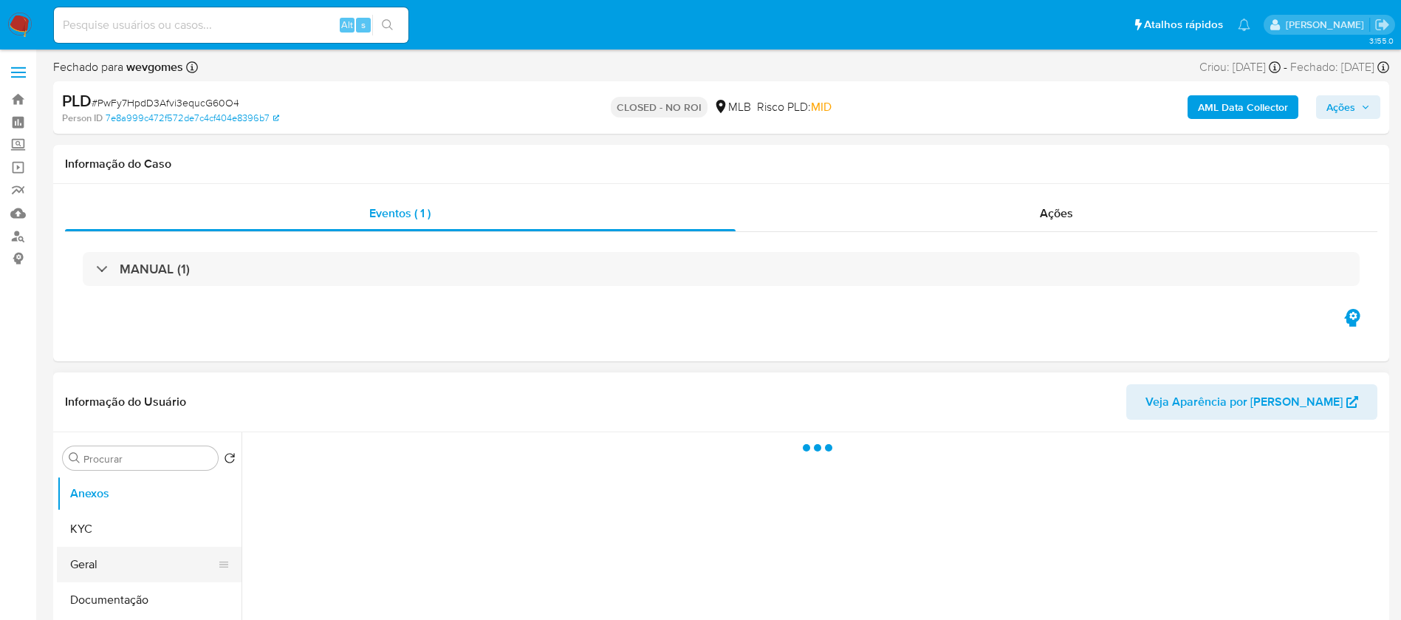
click at [119, 554] on button "Geral" at bounding box center [143, 563] width 173 height 35
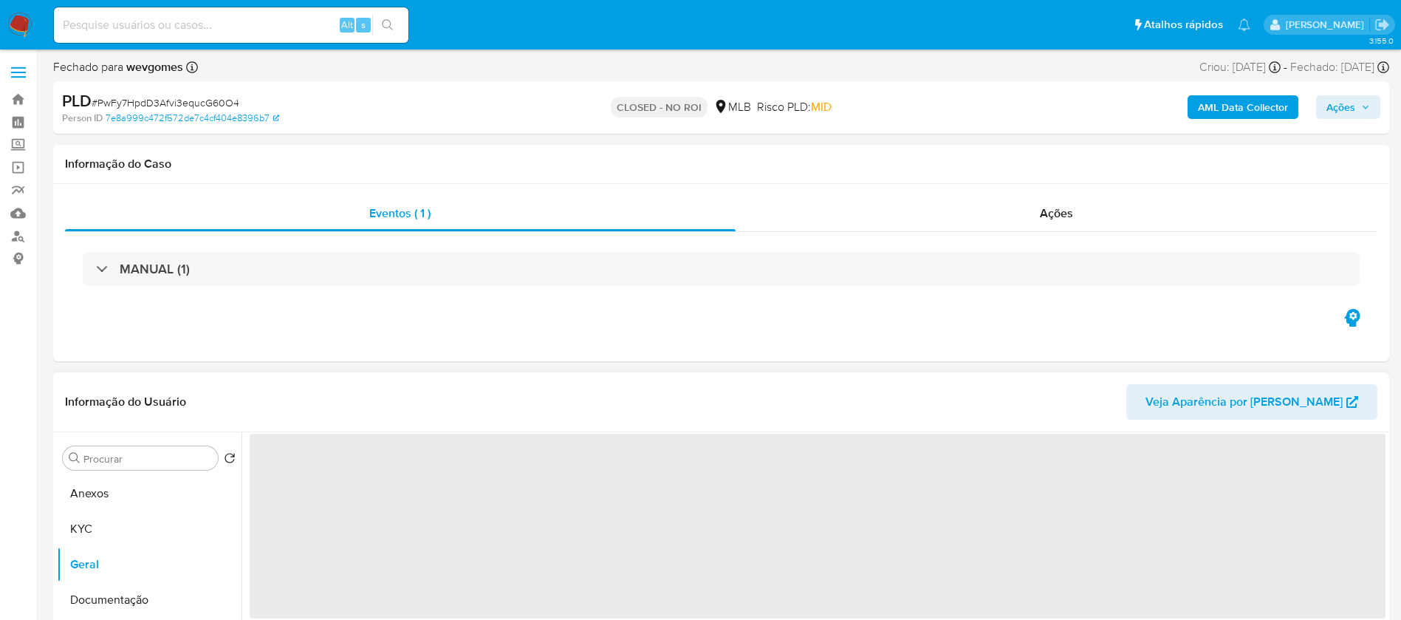
select select "10"
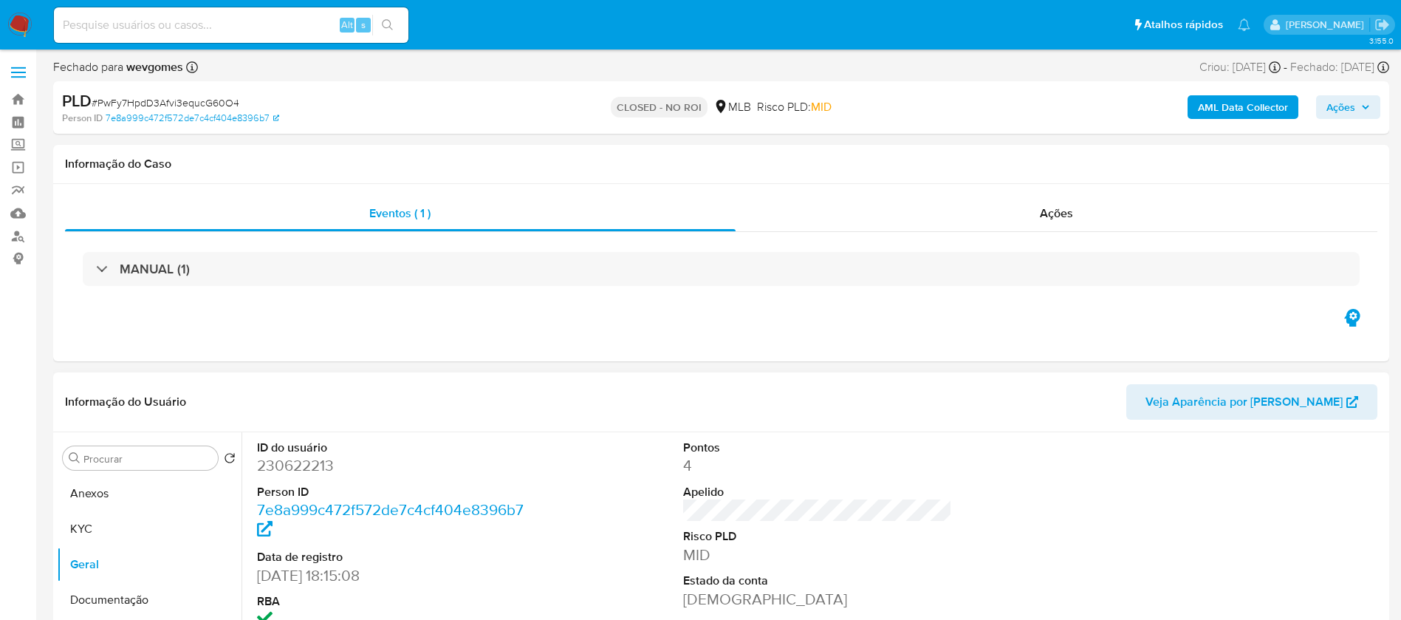
click at [300, 466] on dd "230622213" at bounding box center [392, 465] width 270 height 21
copy dd "230622213"
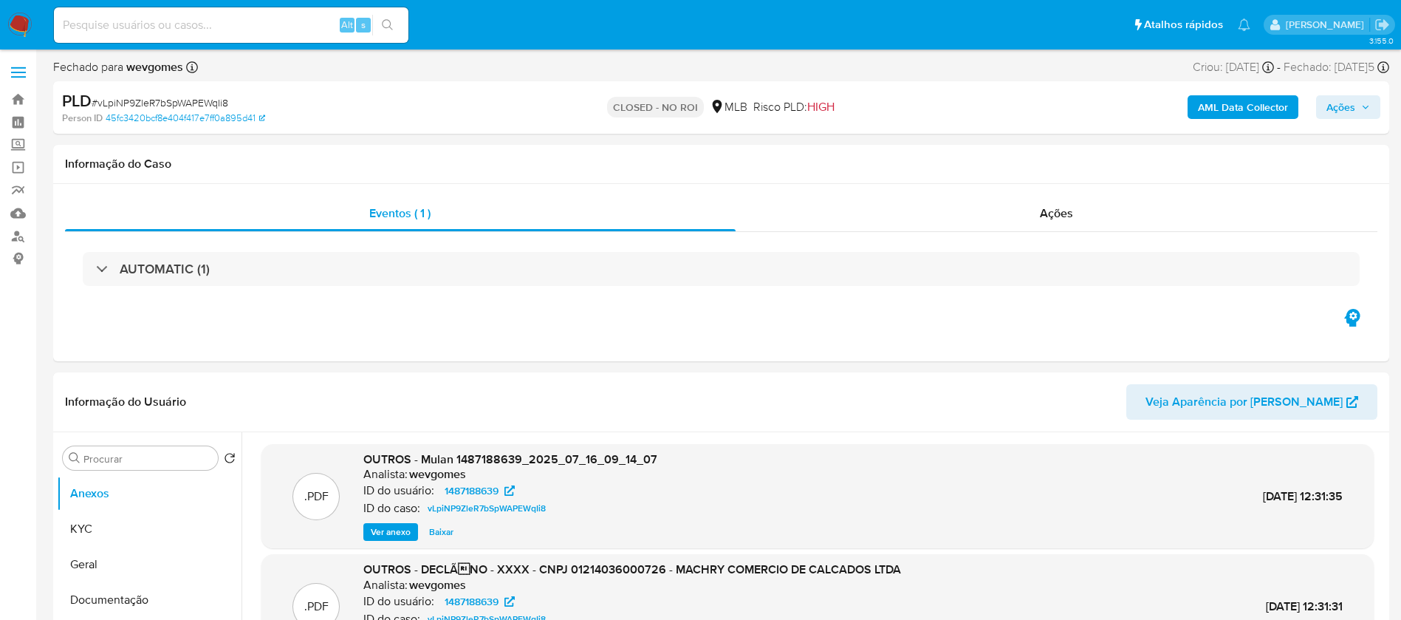
select select "10"
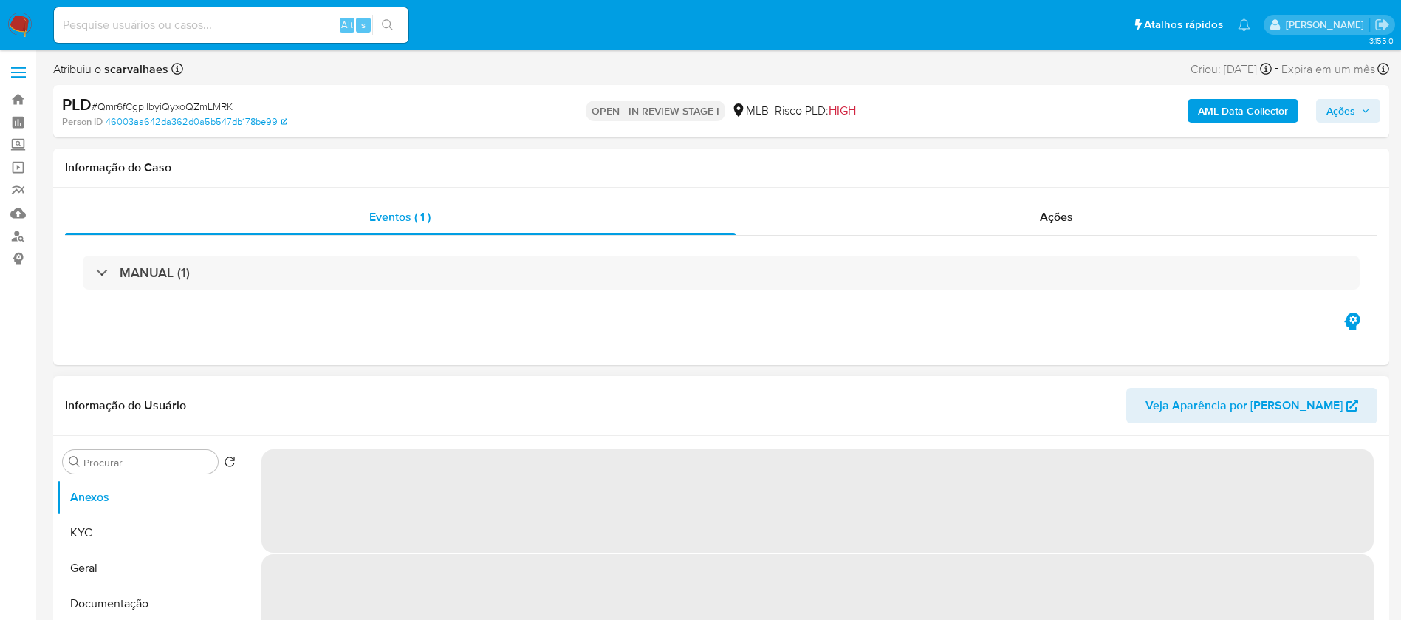
select select "10"
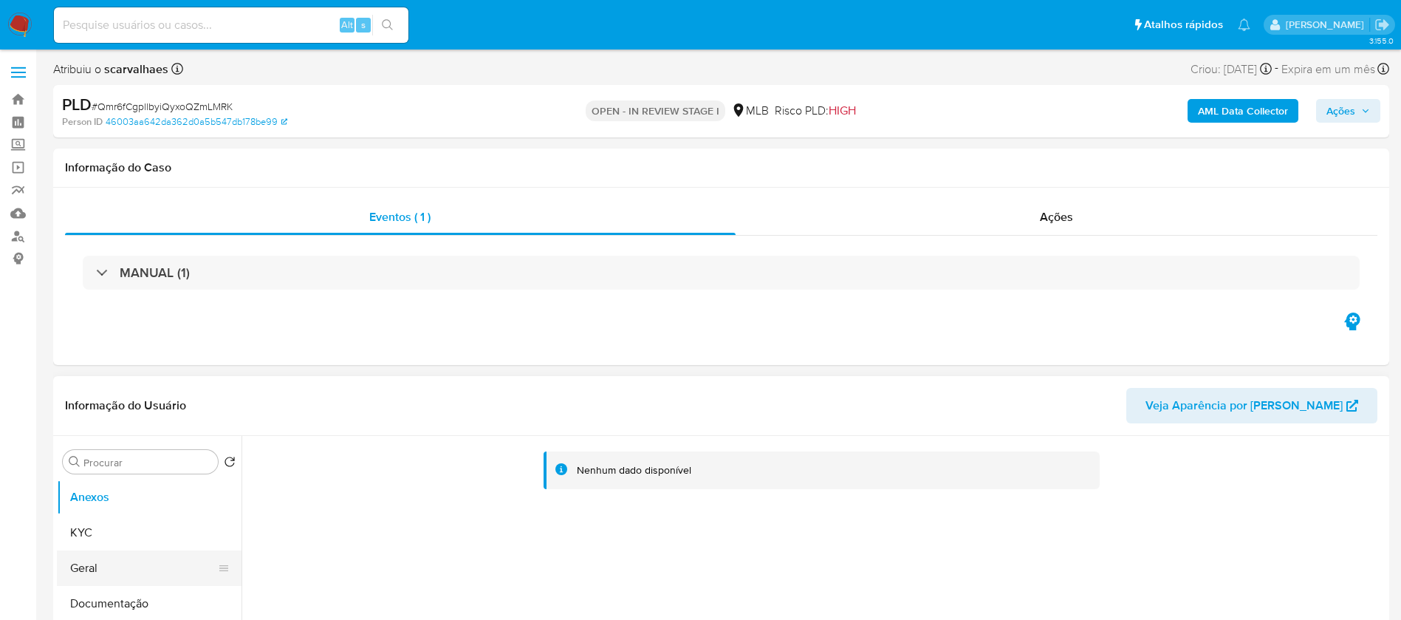
click at [75, 572] on button "Geral" at bounding box center [143, 567] width 173 height 35
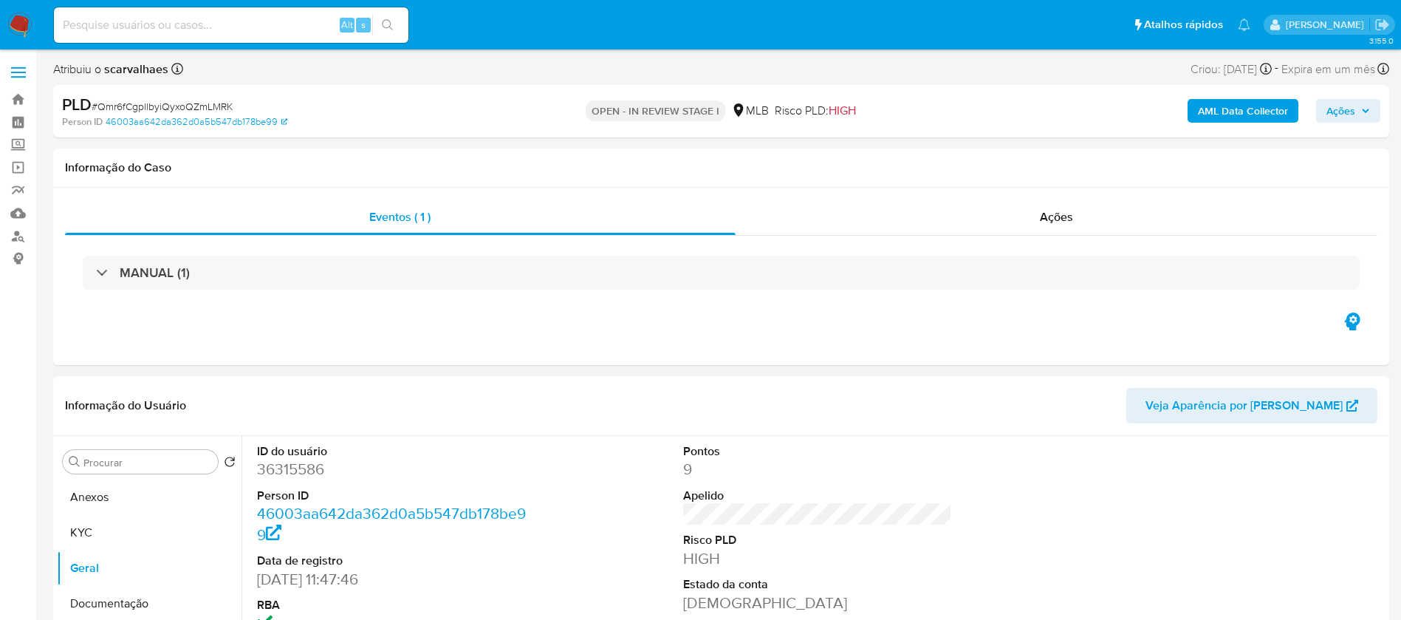
click at [292, 473] on dd "36315586" at bounding box center [392, 469] width 270 height 21
copy dd "36315586"
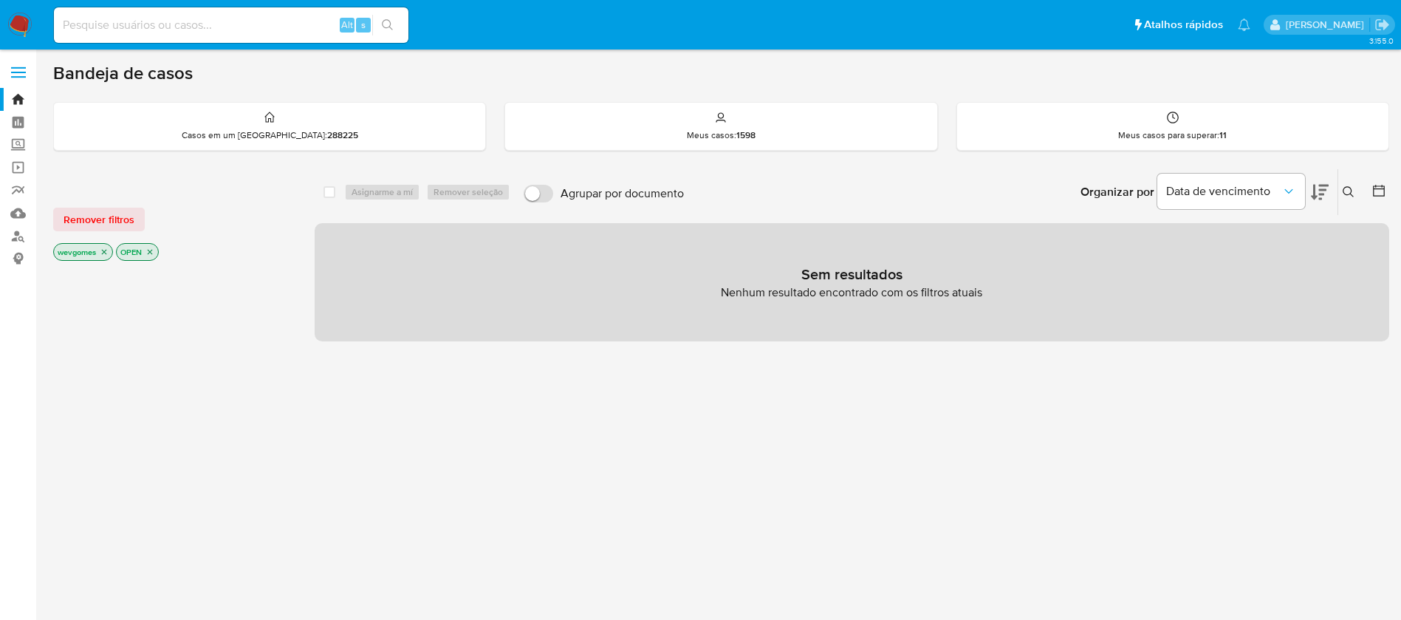
click at [130, 34] on input at bounding box center [231, 25] width 354 height 19
type input "concen"
click at [109, 254] on icon "close-filter" at bounding box center [104, 251] width 9 height 9
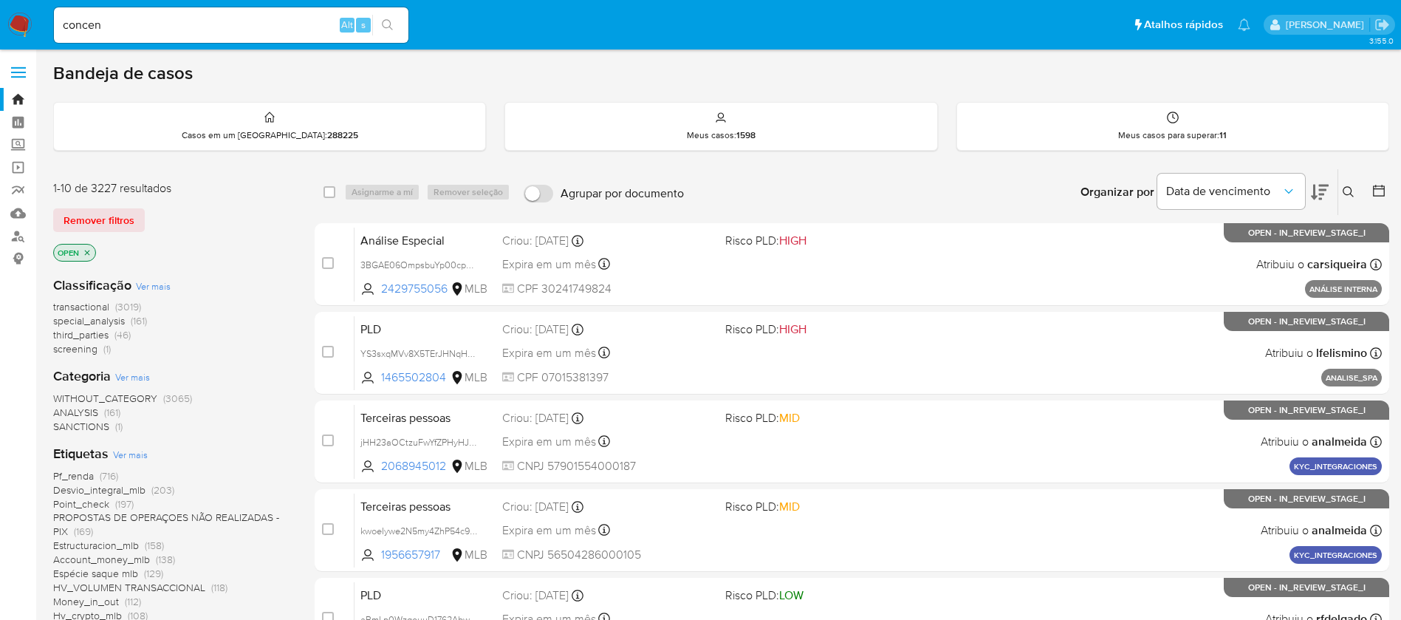
click at [88, 256] on icon "close-filter" at bounding box center [87, 252] width 9 height 9
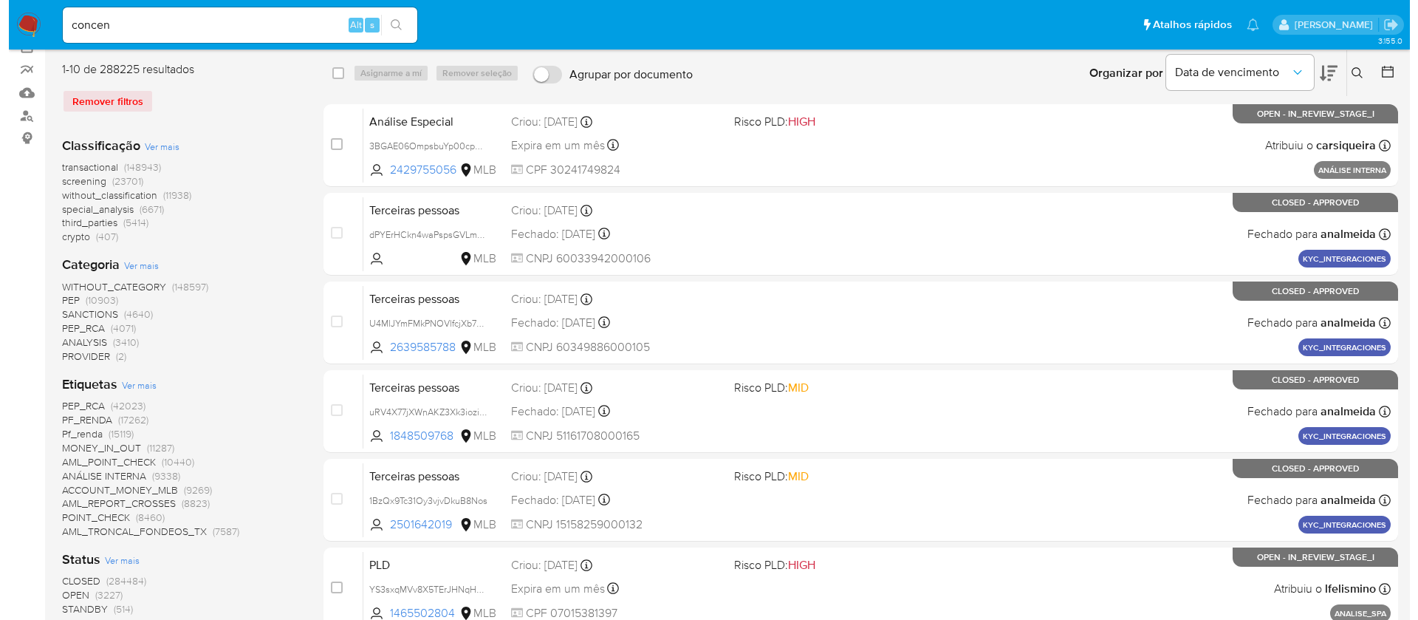
scroll to position [148, 0]
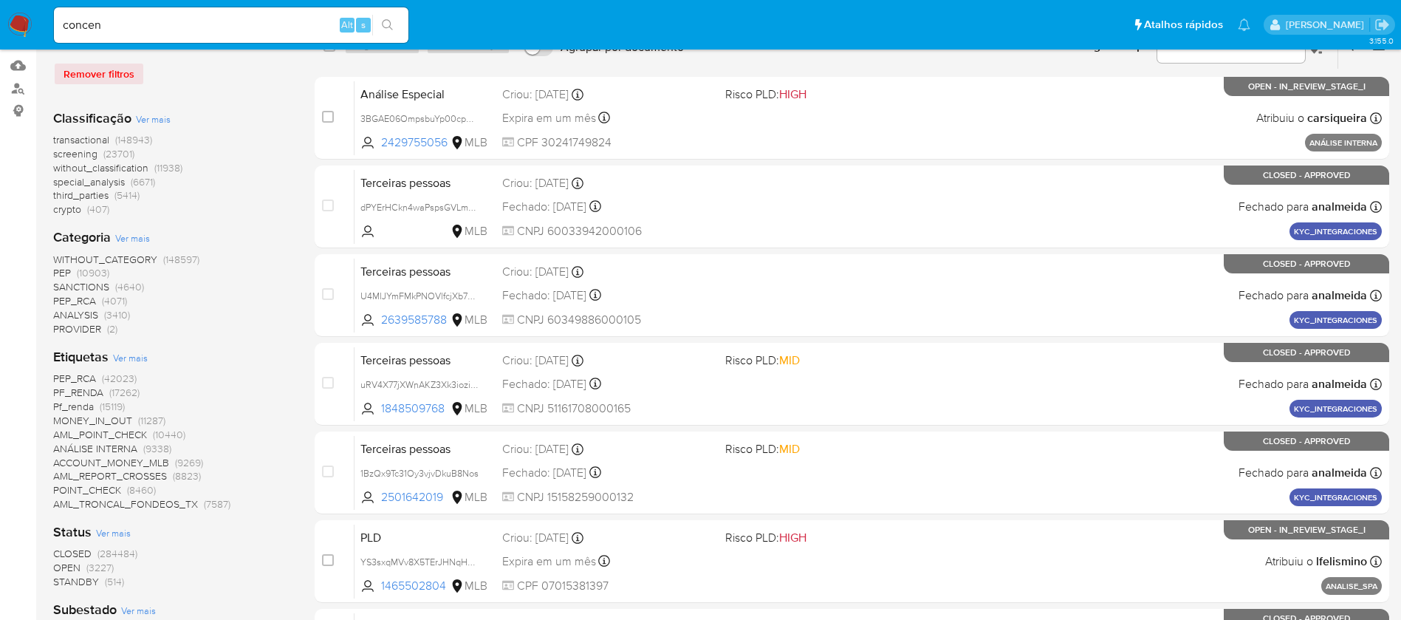
click at [120, 360] on span "Ver mais" at bounding box center [130, 357] width 35 height 13
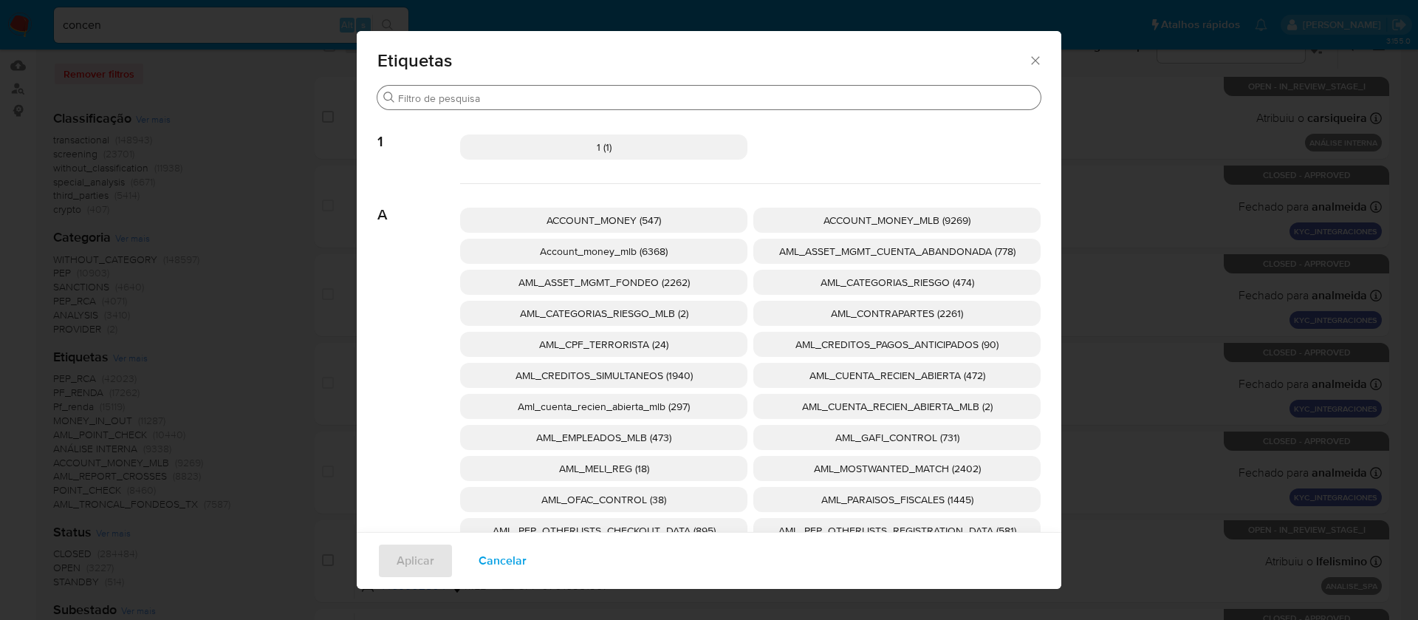
click at [584, 100] on input "Procurar" at bounding box center [716, 98] width 637 height 13
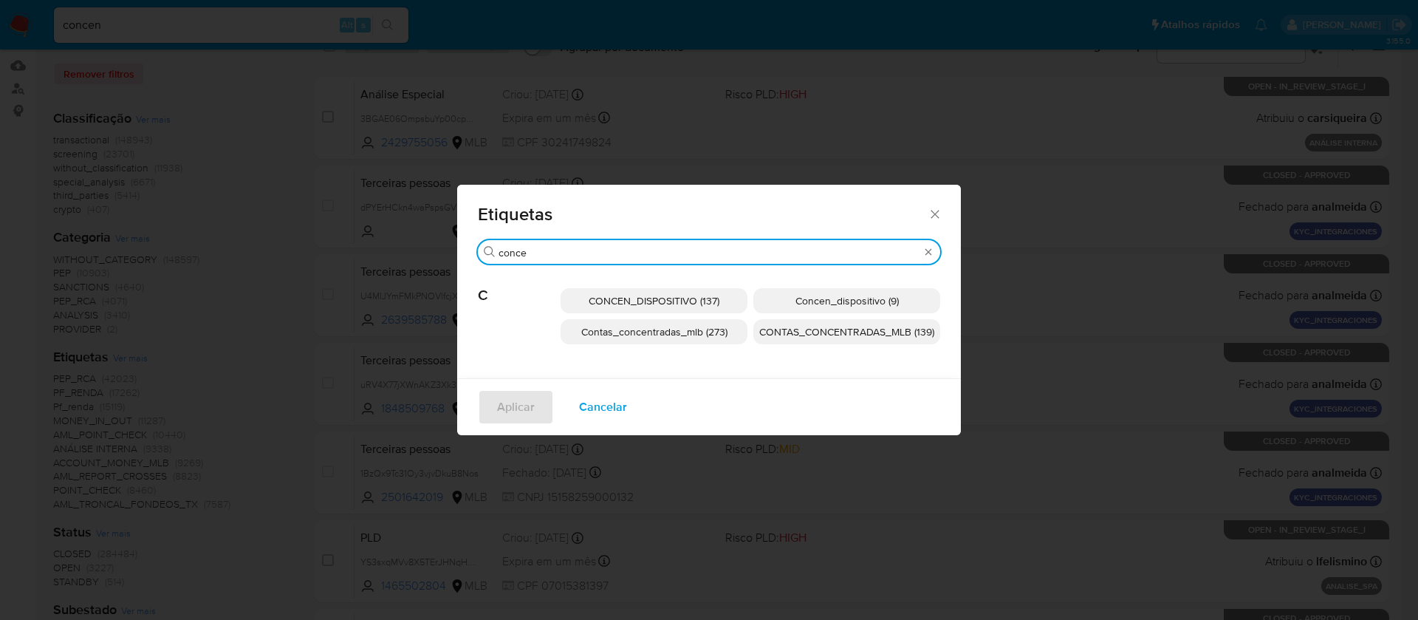
type input "conce"
click at [809, 301] on span "Concen_dispositivo (9)" at bounding box center [846, 300] width 103 height 15
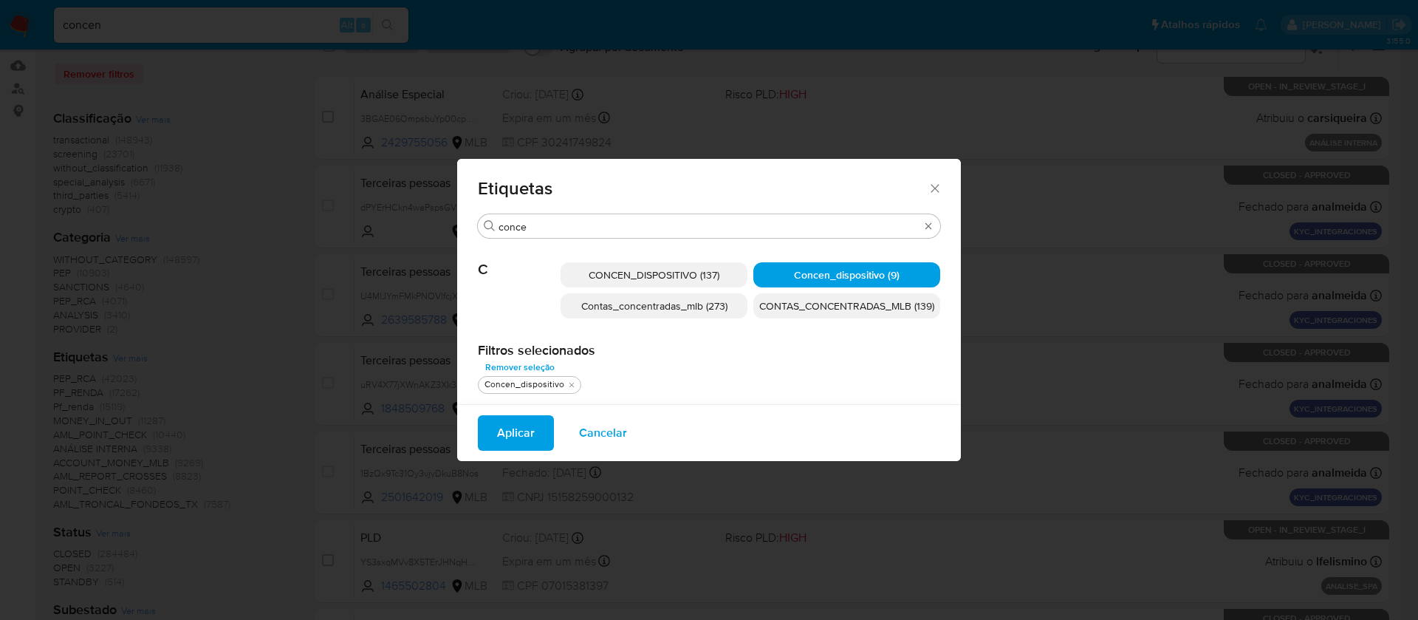
click at [524, 432] on span "Aplicar" at bounding box center [516, 432] width 38 height 32
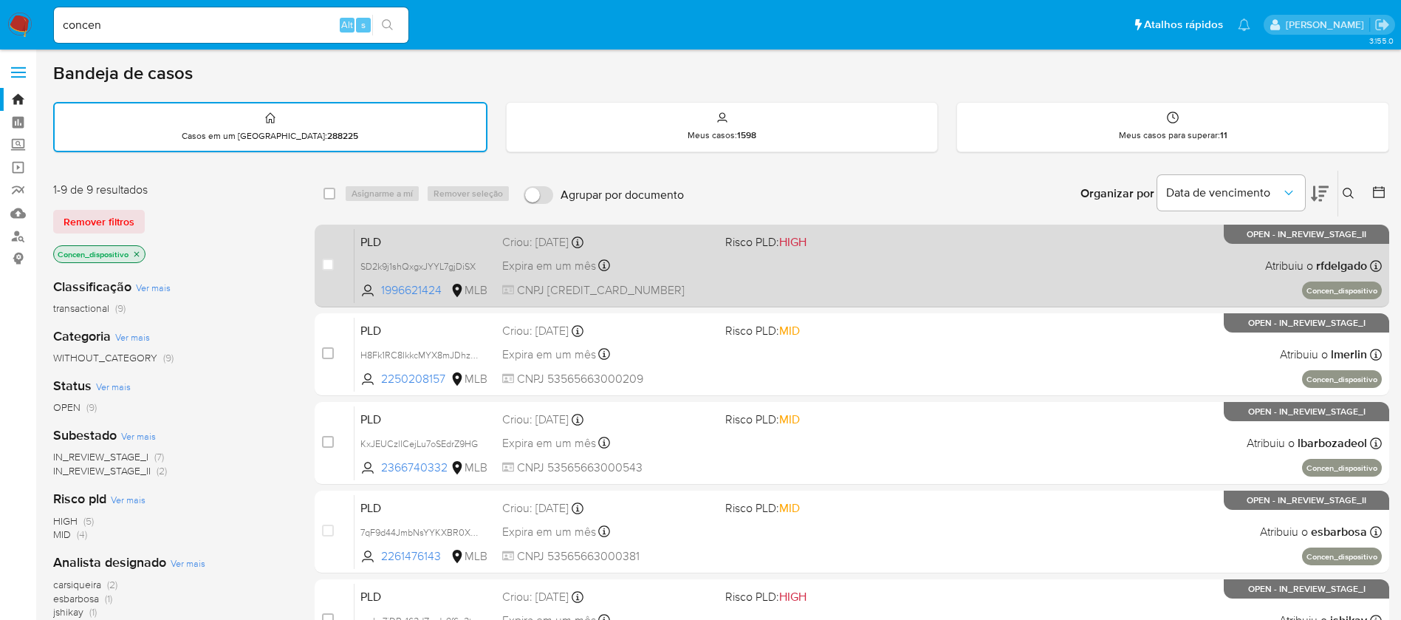
click at [816, 281] on div "PLD SD2k9j1shQxgxJYYL7gjDiSX 1996621424 MLB Risco PLD: HIGH Criou: 12/08/2025 C…" at bounding box center [867, 265] width 1027 height 75
click at [746, 272] on div "PLD SD2k9j1shQxgxJYYL7gjDiSX 1996621424 MLB Risco PLD: HIGH Criou: 12/08/2025 C…" at bounding box center [867, 265] width 1027 height 75
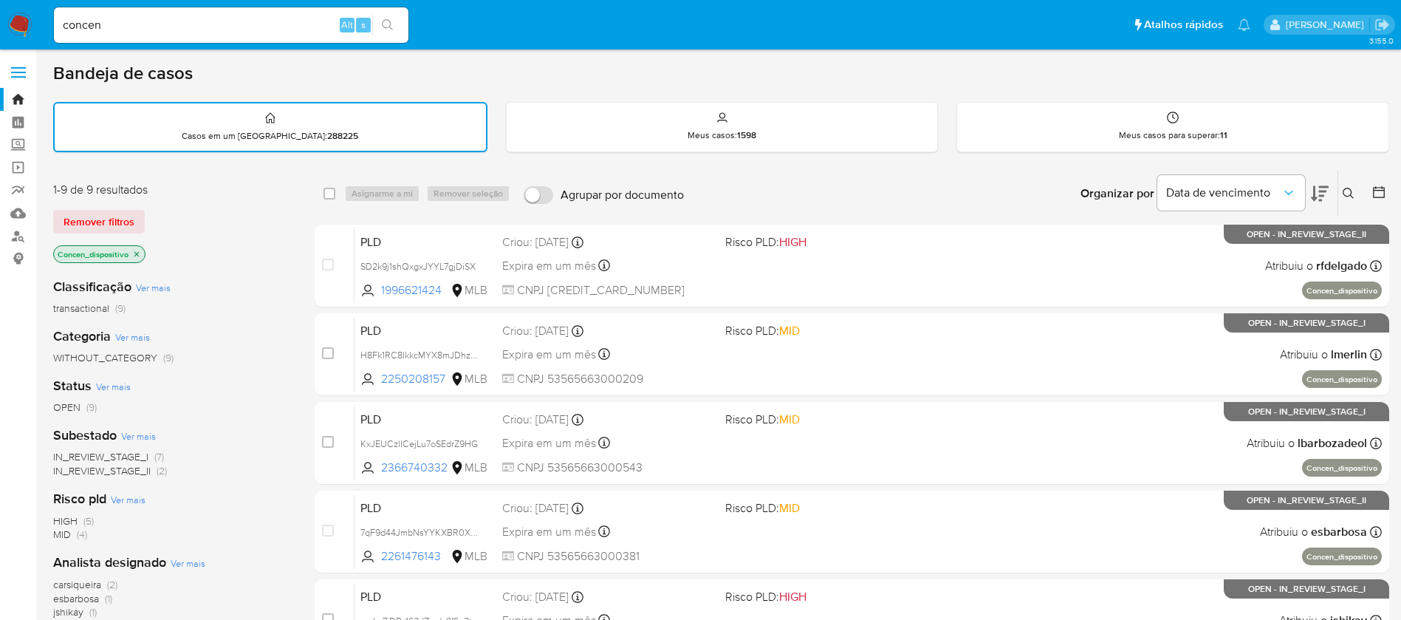
click at [13, 30] on img at bounding box center [19, 25] width 25 height 25
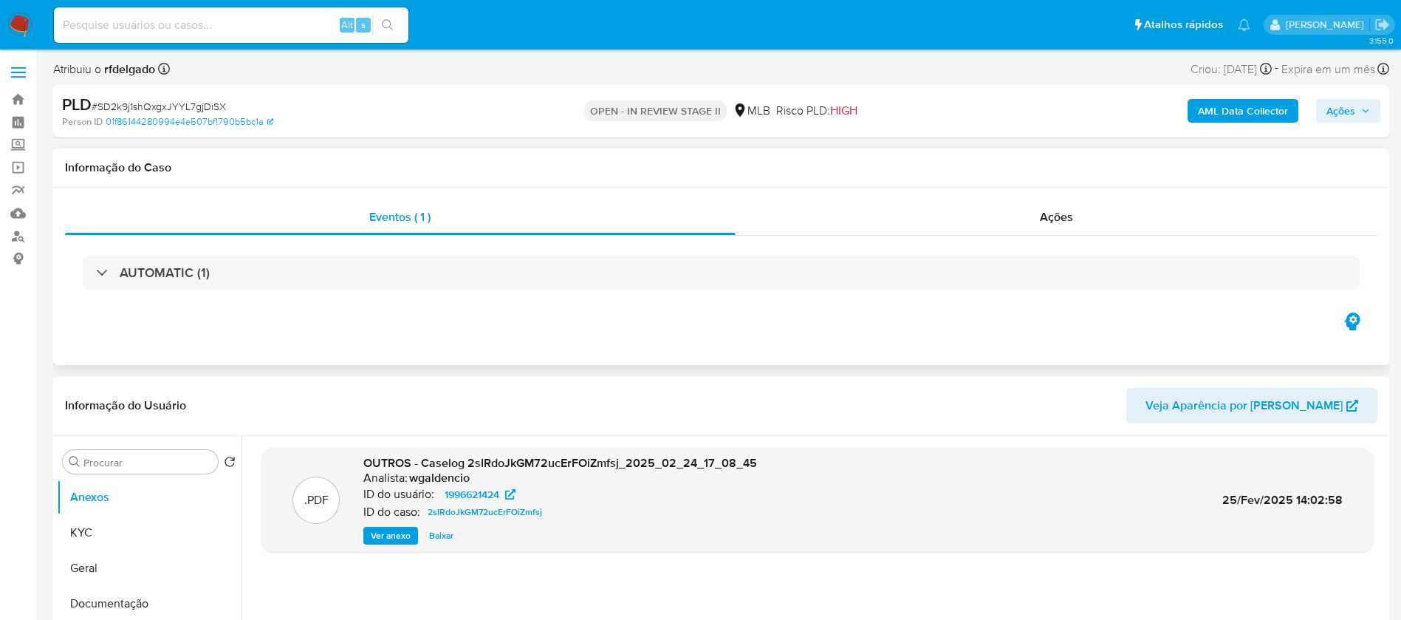
select select "10"
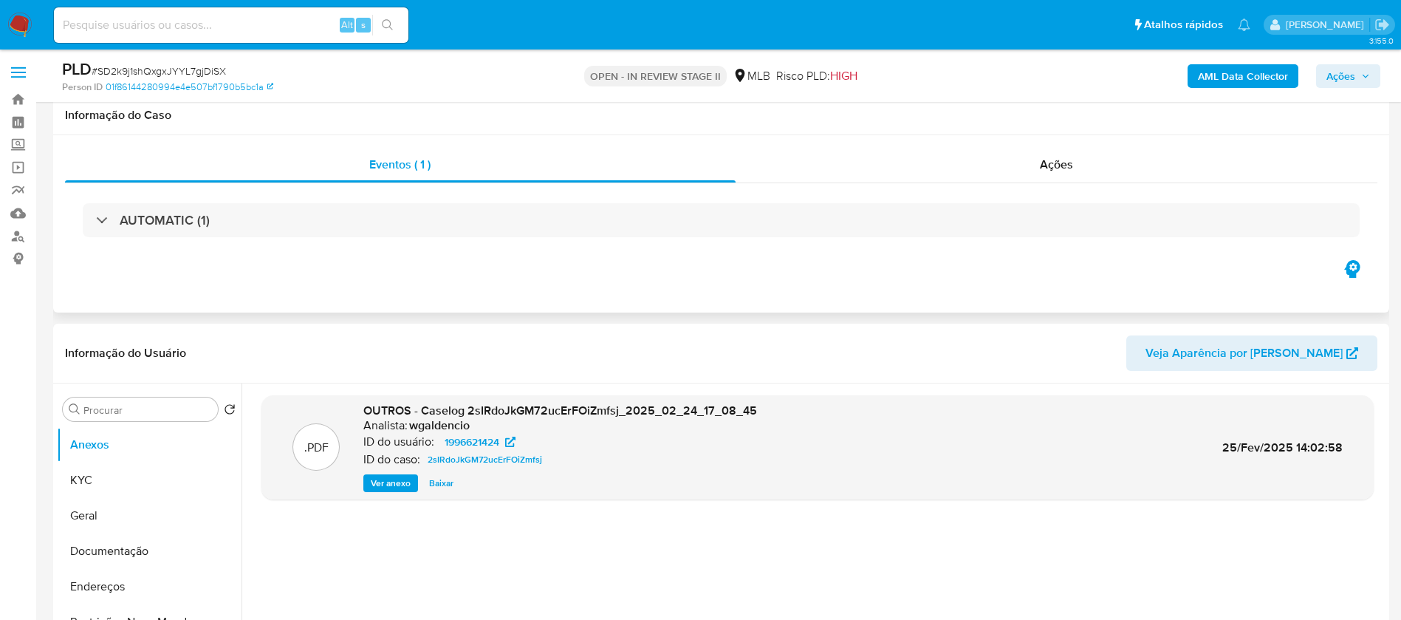
scroll to position [148, 0]
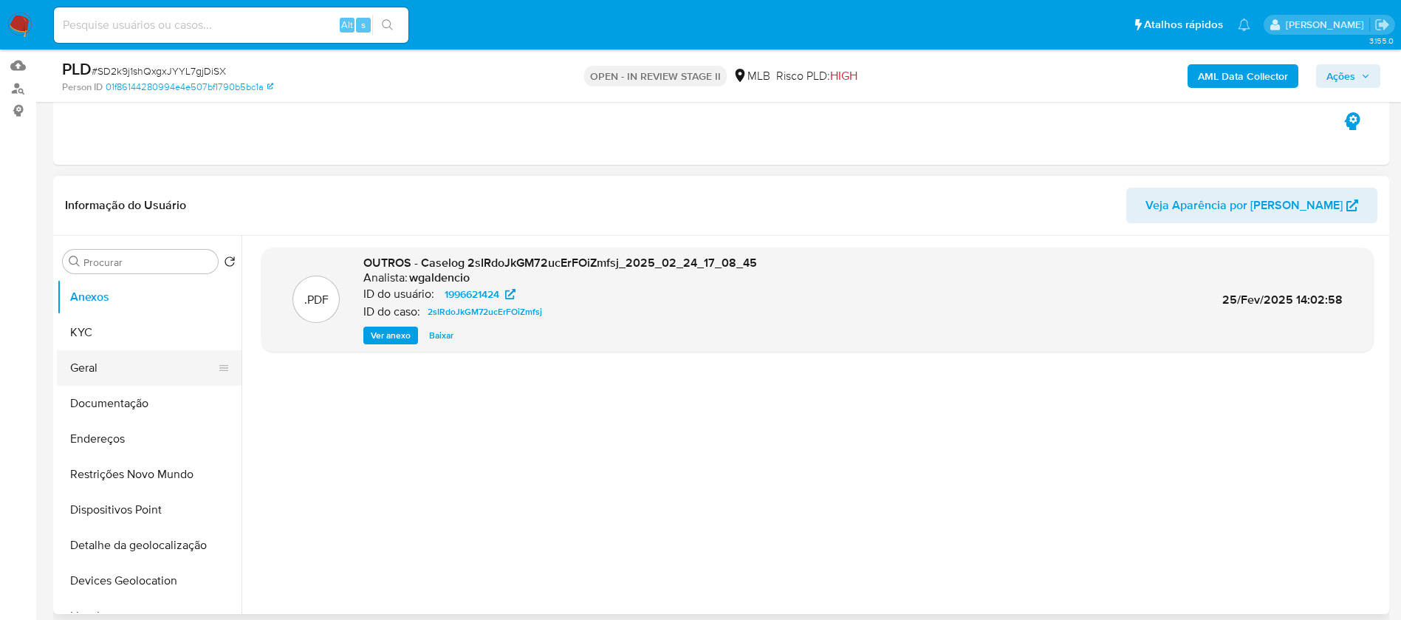
click at [97, 368] on button "Geral" at bounding box center [143, 367] width 173 height 35
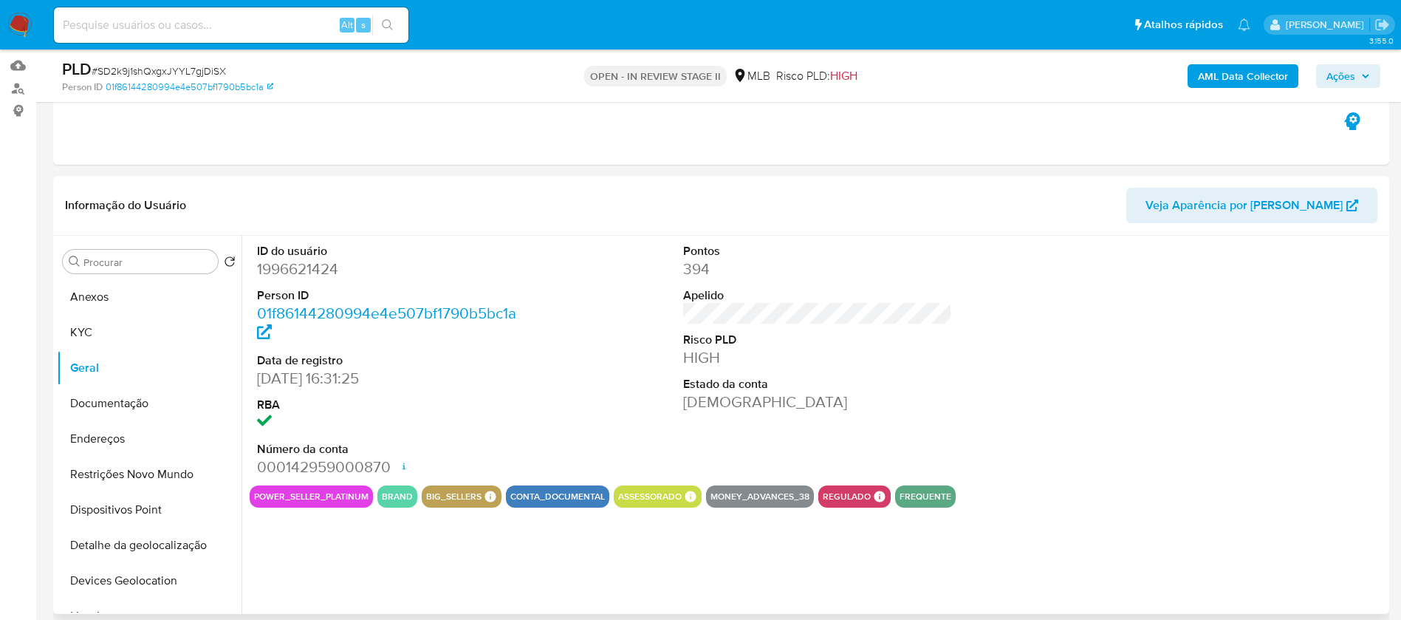
click at [319, 277] on dd "1996621424" at bounding box center [392, 268] width 270 height 21
copy dd "1996621424"
click at [490, 378] on dd "17/09/2024 16:31:25" at bounding box center [392, 378] width 270 height 21
click at [287, 267] on dd "1996621424" at bounding box center [392, 268] width 270 height 21
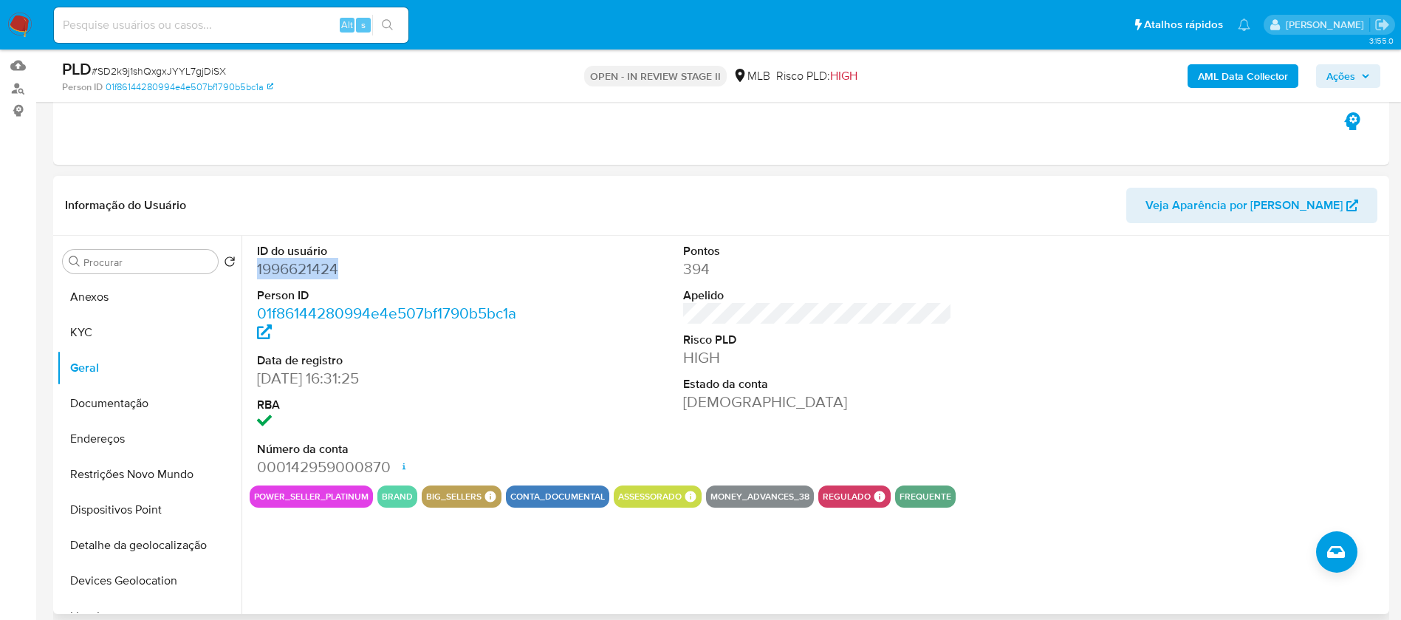
click at [287, 267] on dd "1996621424" at bounding box center [392, 268] width 270 height 21
copy dd "1996621424"
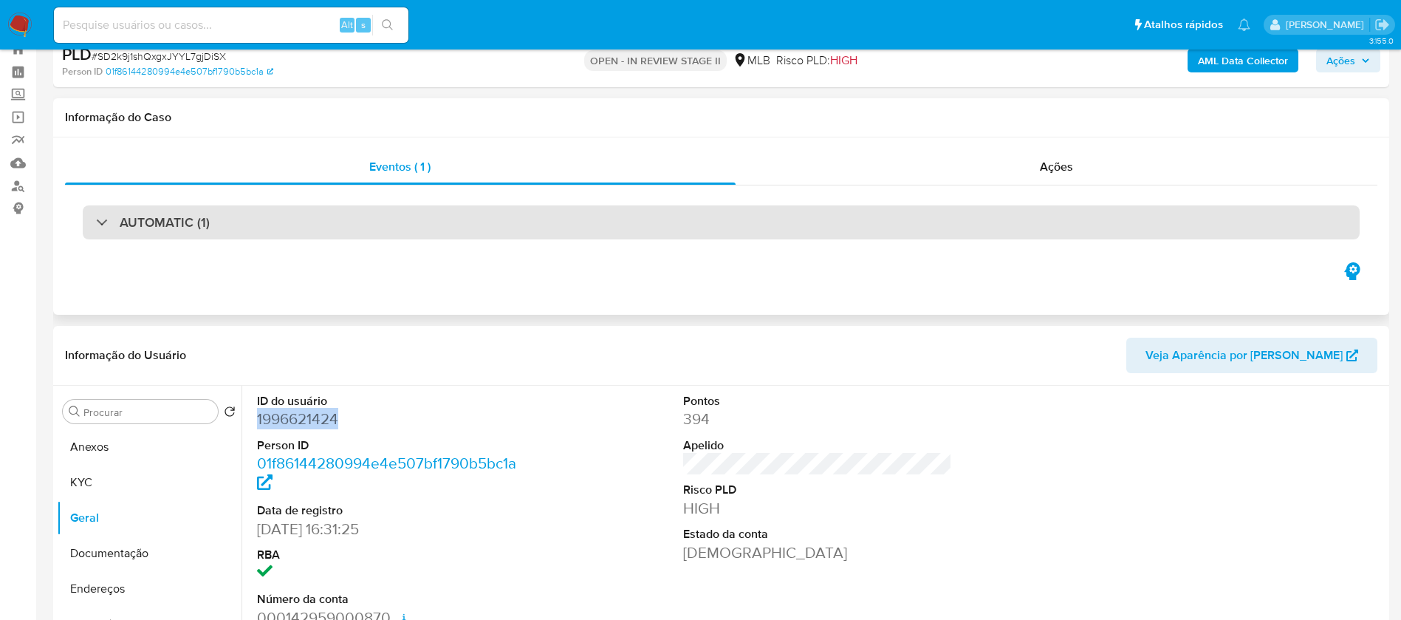
scroll to position [0, 0]
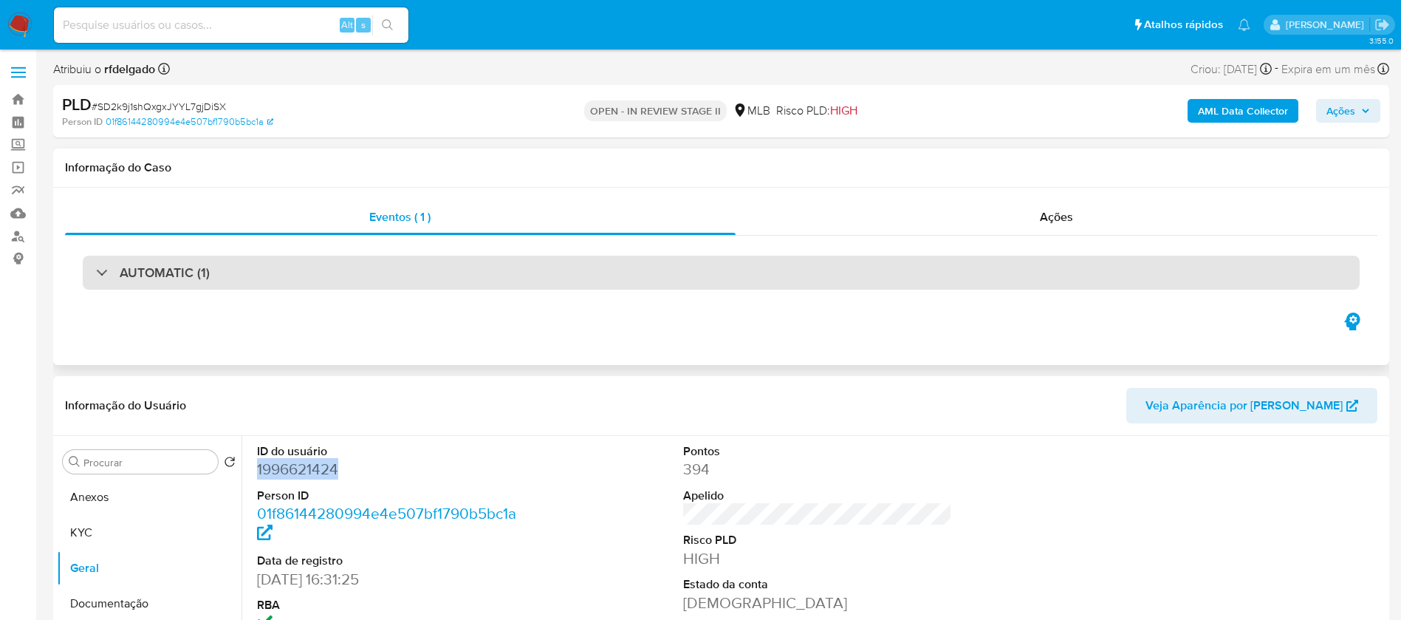
click at [402, 264] on div "AUTOMATIC (1)" at bounding box center [721, 273] width 1277 height 34
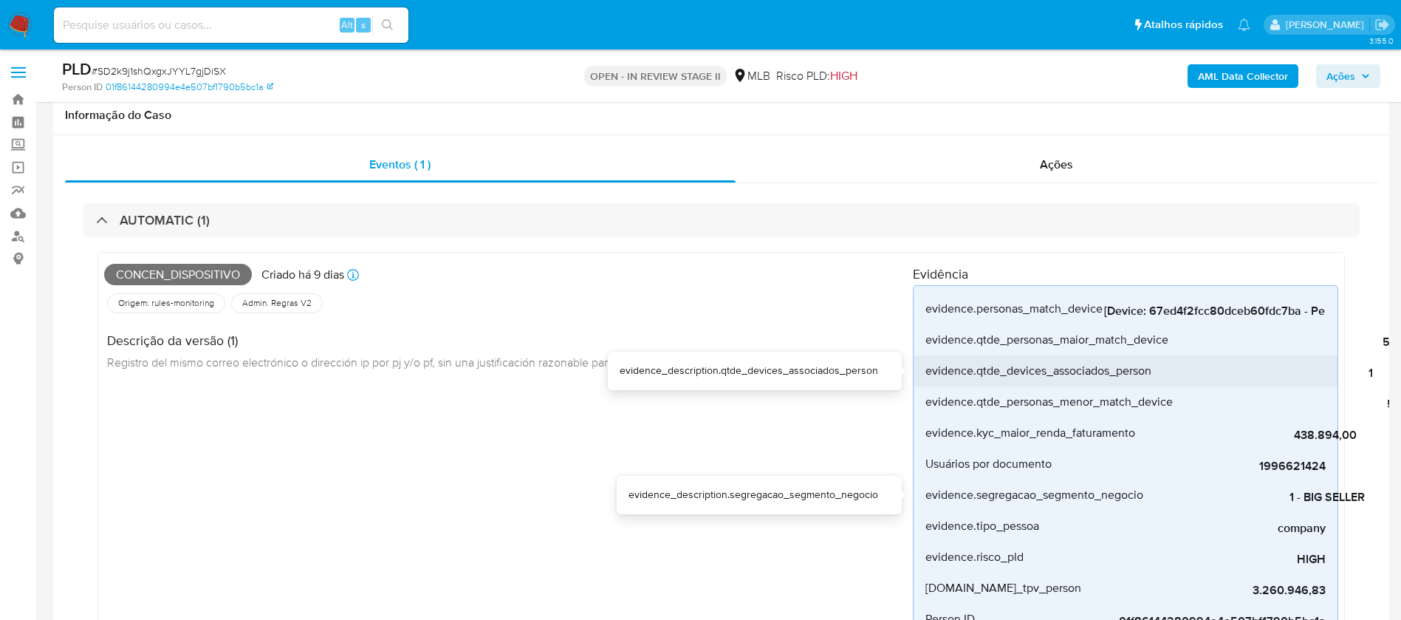
scroll to position [148, 0]
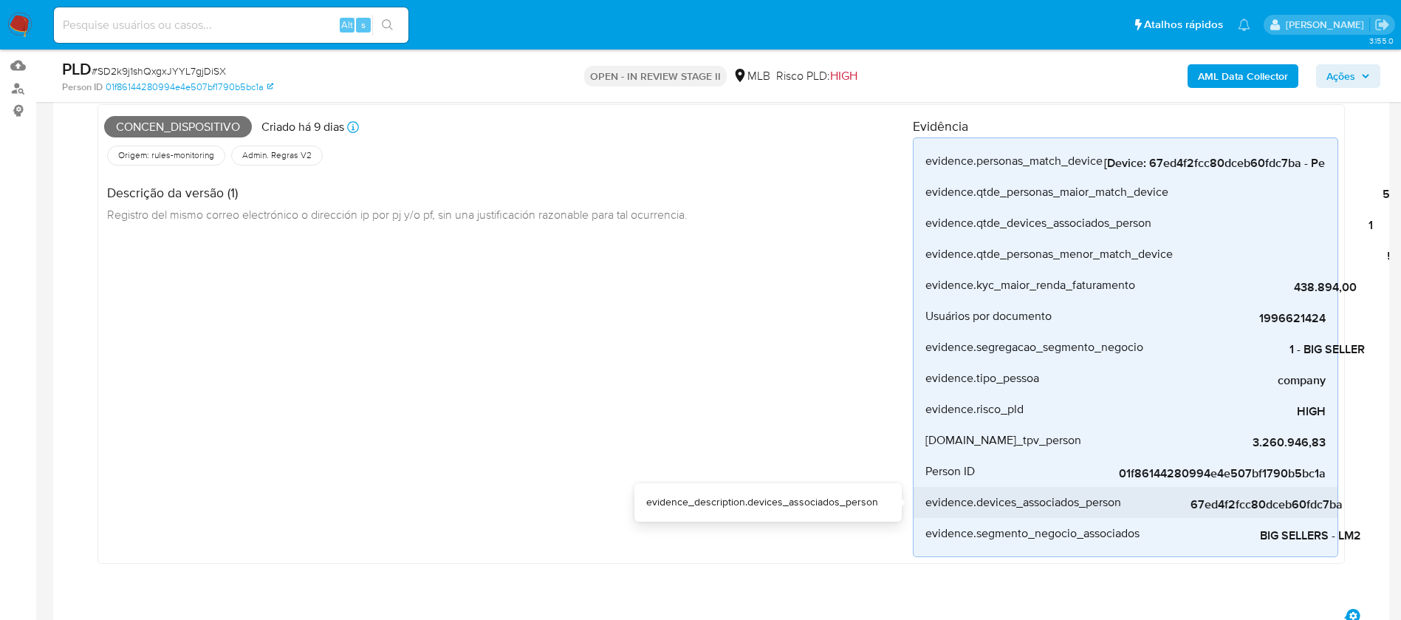
click at [1220, 507] on span "67ed4f2fcc80dceb60fdc7ba" at bounding box center [1232, 504] width 222 height 15
copy span "67ed4f2fcc80dceb60fdc7ba"
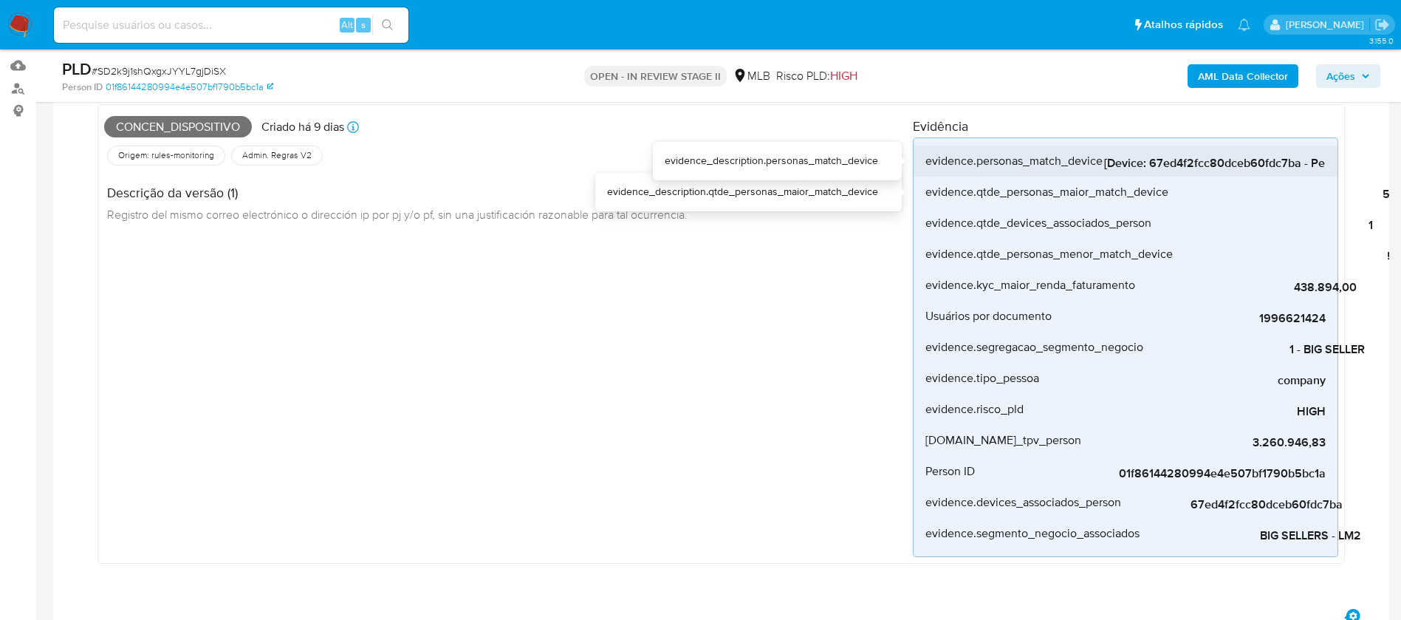
click at [1167, 158] on span "[Device: 67ed4f2fcc80dceb60fdc7ba - Personas: 01f86144280994e4e507bf1790b5bc1a,…" at bounding box center [1215, 163] width 222 height 15
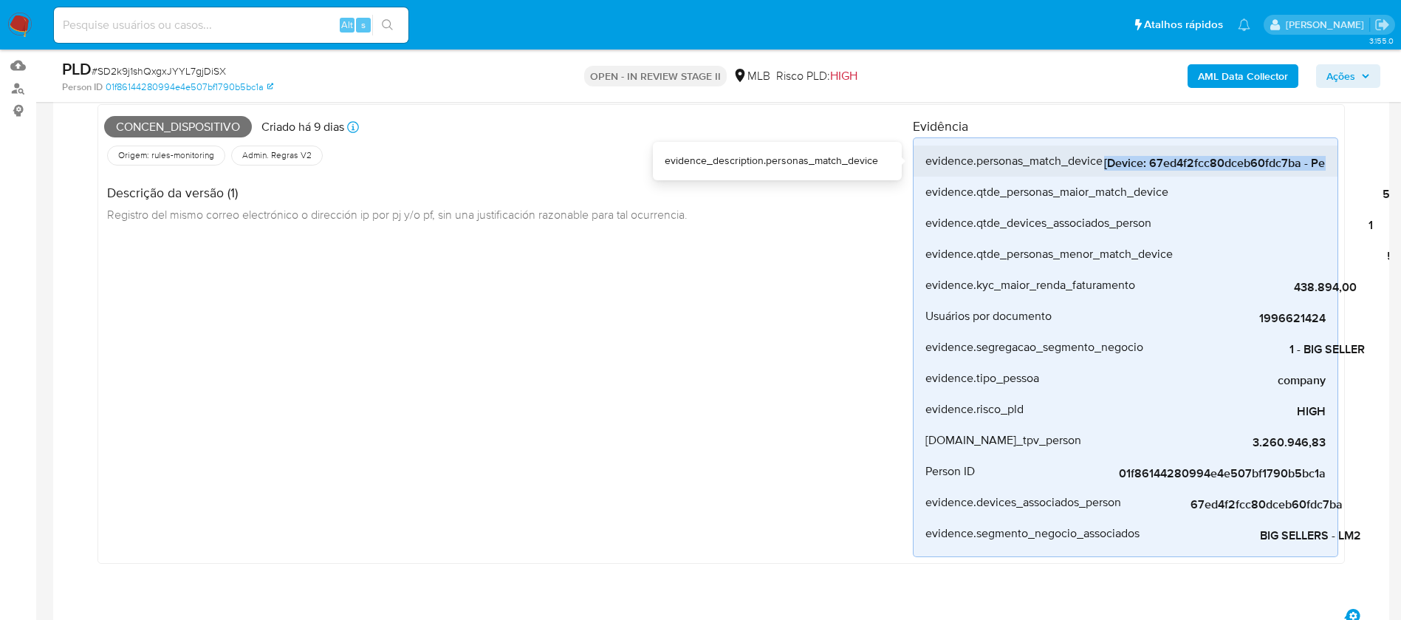
click at [1167, 158] on span "[Device: 67ed4f2fcc80dceb60fdc7ba - Personas: 01f86144280994e4e507bf1790b5bc1a,…" at bounding box center [1215, 163] width 222 height 15
copy span "[Device: 67ed4f2fcc80dceb60fdc7ba - Personas: 01f86144280994e4e507bf1790b5bc1a,…"
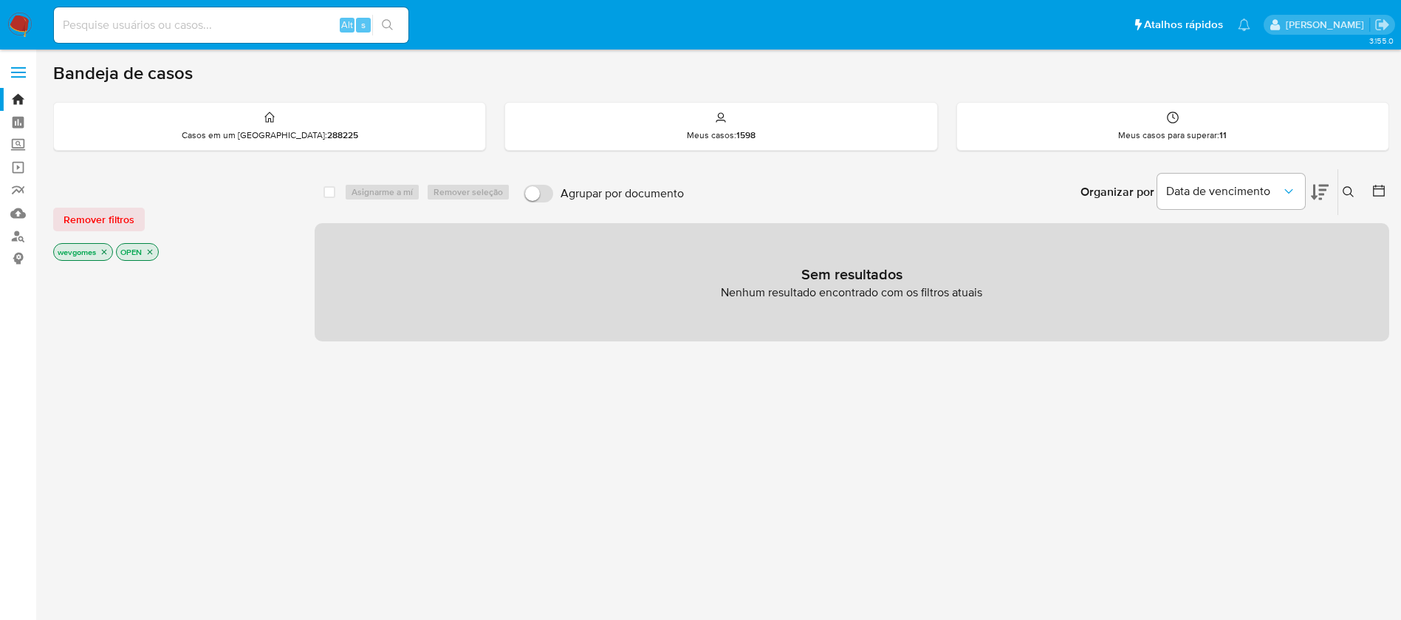
click at [29, 20] on img at bounding box center [19, 25] width 25 height 25
